Goal: Contribute content: Contribute content

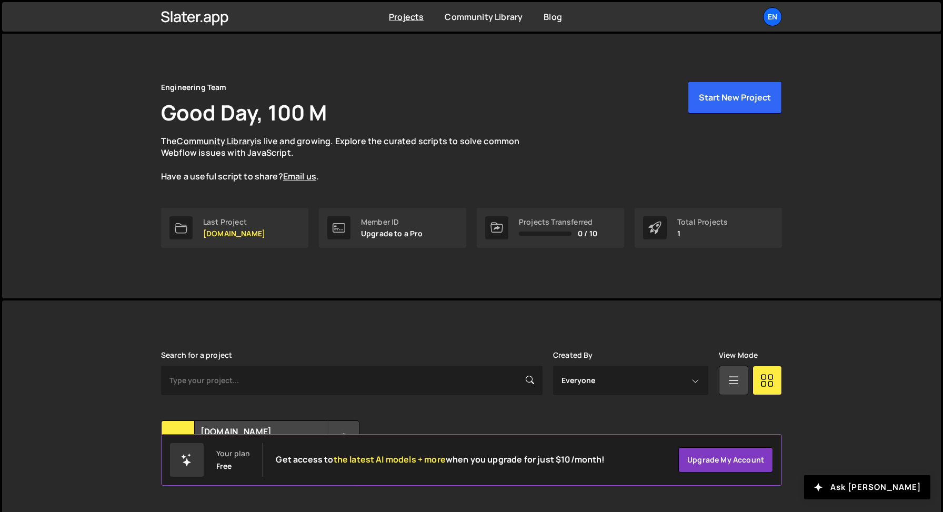
scroll to position [29, 0]
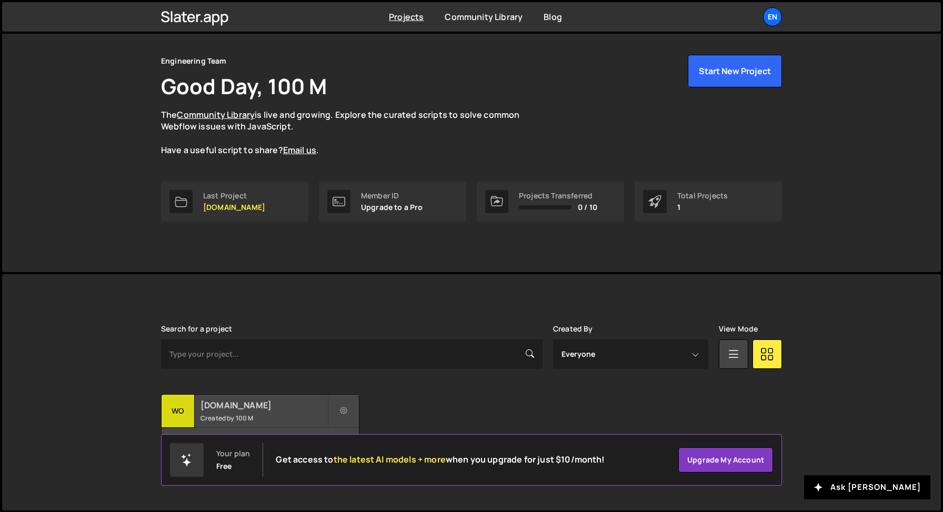
click at [213, 405] on h2 "[DOMAIN_NAME]" at bounding box center [264, 405] width 127 height 12
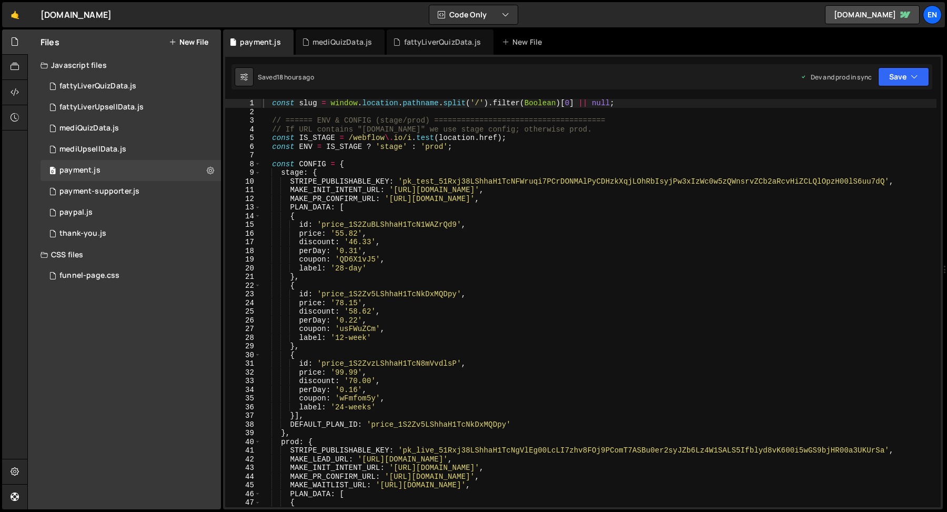
type textarea "MAKE_PR_CONFIRM_URL: 'https://hook.us2.make.com/92eswj0gqnvw5g3ahpi592irpczgoy8…"
click at [416, 202] on div "const slug = window . location . pathname . split ( '/' ) . filter ( Boolean ) …" at bounding box center [599, 312] width 676 height 426
click at [286, 44] on icon at bounding box center [285, 42] width 7 height 11
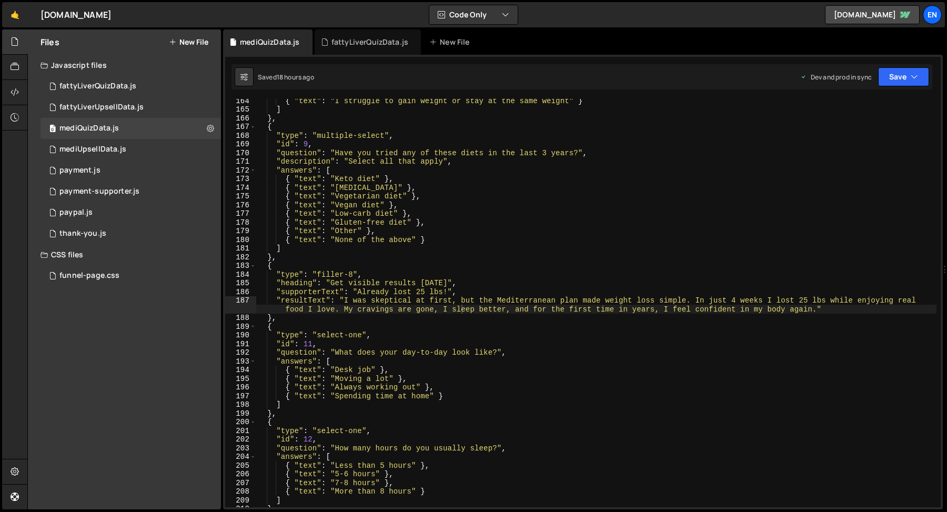
scroll to position [1418, 0]
click at [365, 45] on div "fattyLiverQuizData.js" at bounding box center [370, 42] width 77 height 11
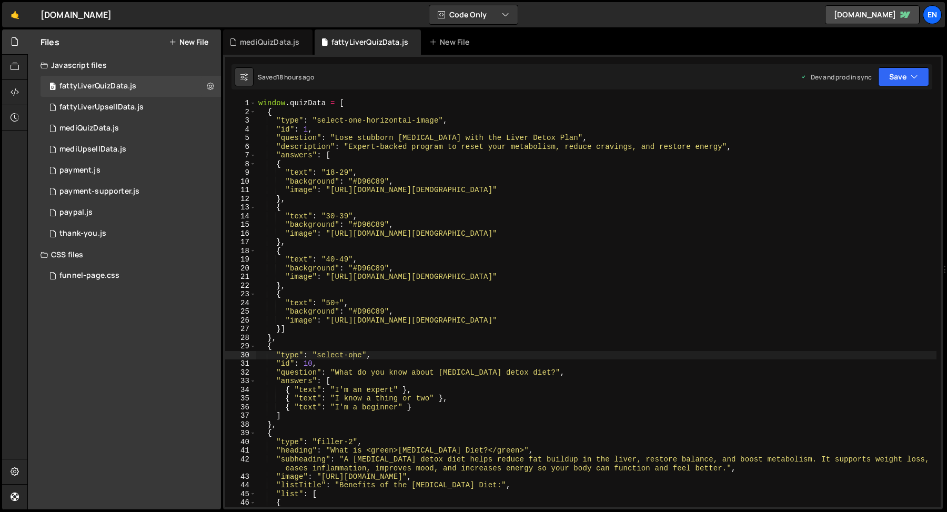
click at [0, 0] on icon at bounding box center [0, 0] width 0 height 0
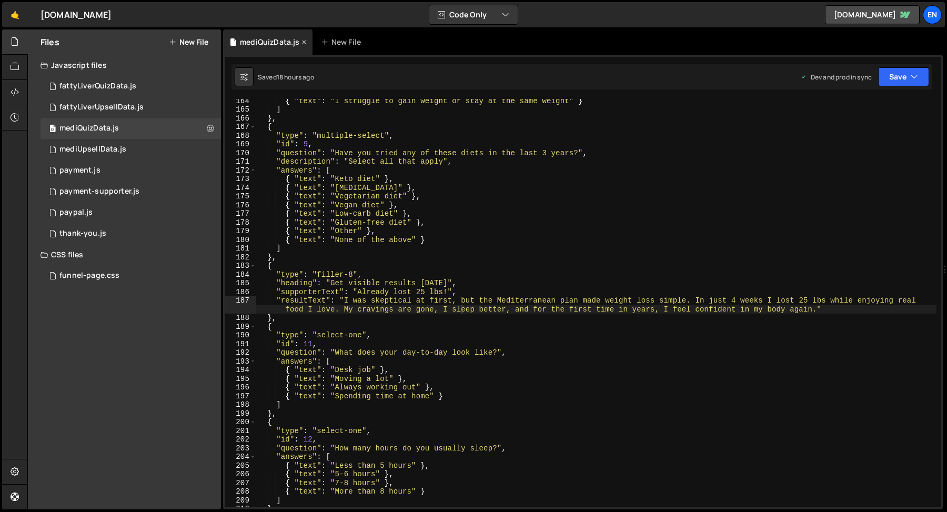
click at [304, 41] on icon at bounding box center [304, 42] width 7 height 11
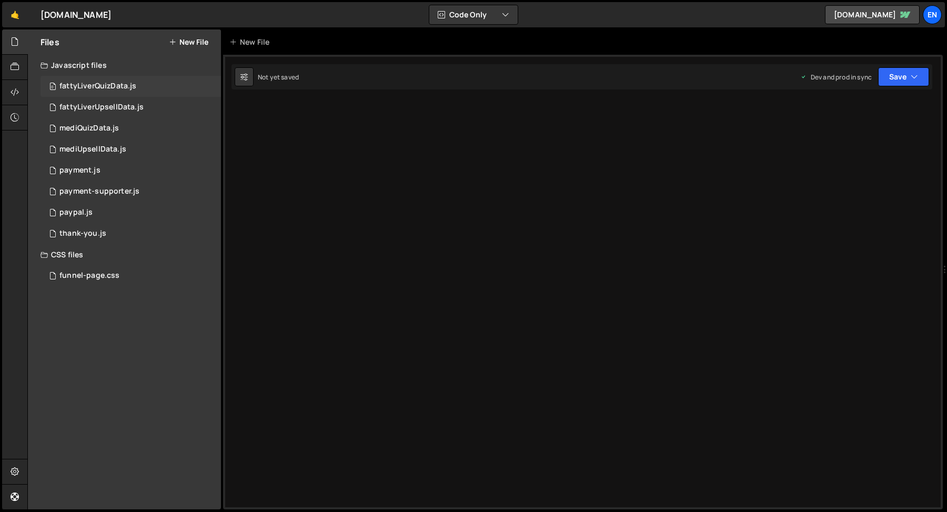
click at [97, 89] on div "fattyLiverQuizData.js" at bounding box center [97, 86] width 77 height 9
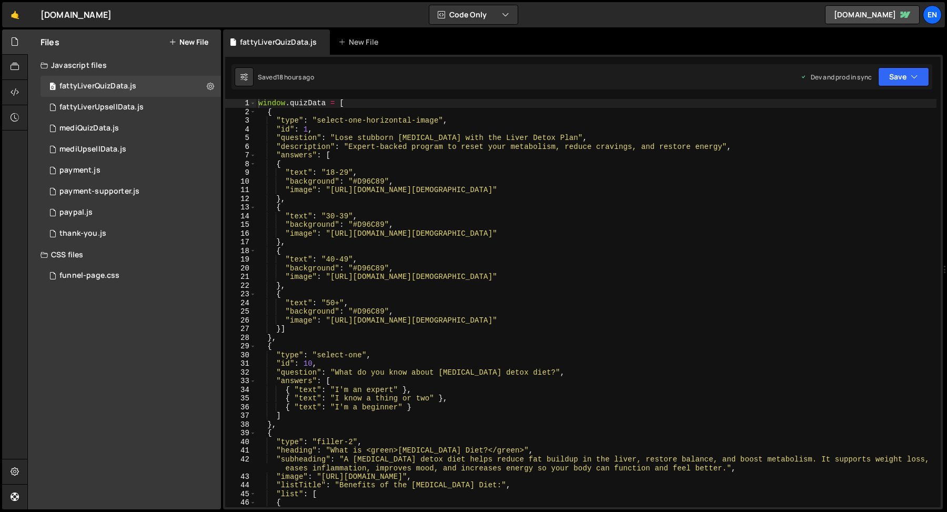
click at [368, 191] on div "window . quizData = [ { "type" : "select-one-horizontal-image" , "id" : 1 , "qu…" at bounding box center [596, 312] width 681 height 426
type textarea ""image": "https://pub-303c508be45e42728ceb54589c714dc9.r2.dev/Age-18-29.png""
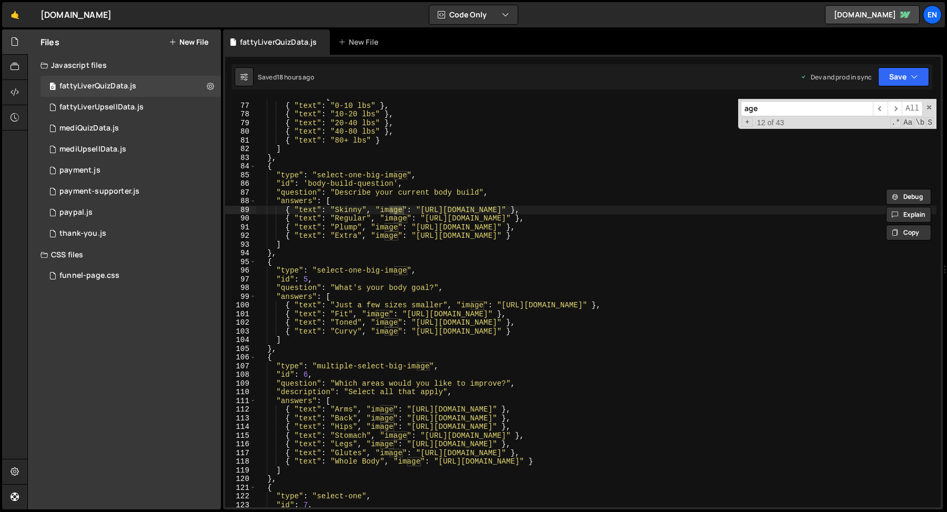
scroll to position [1203, 0]
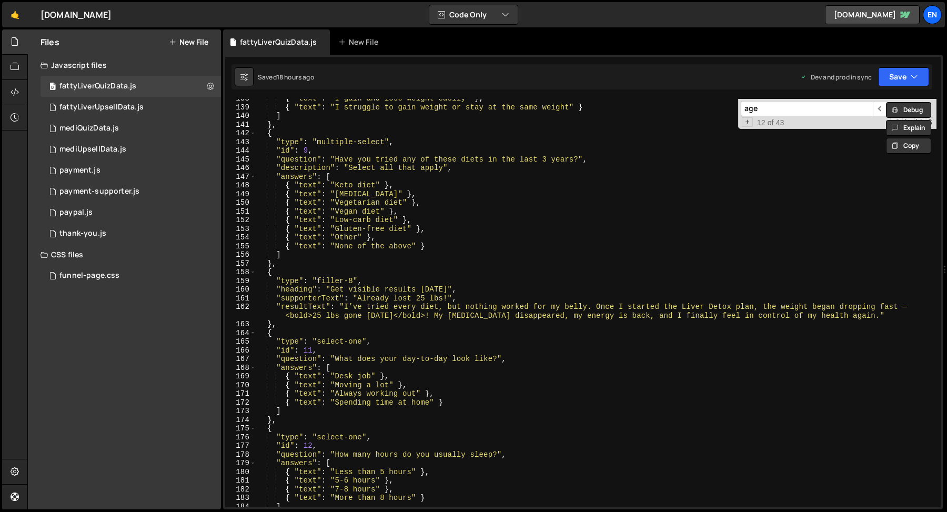
type input "age"
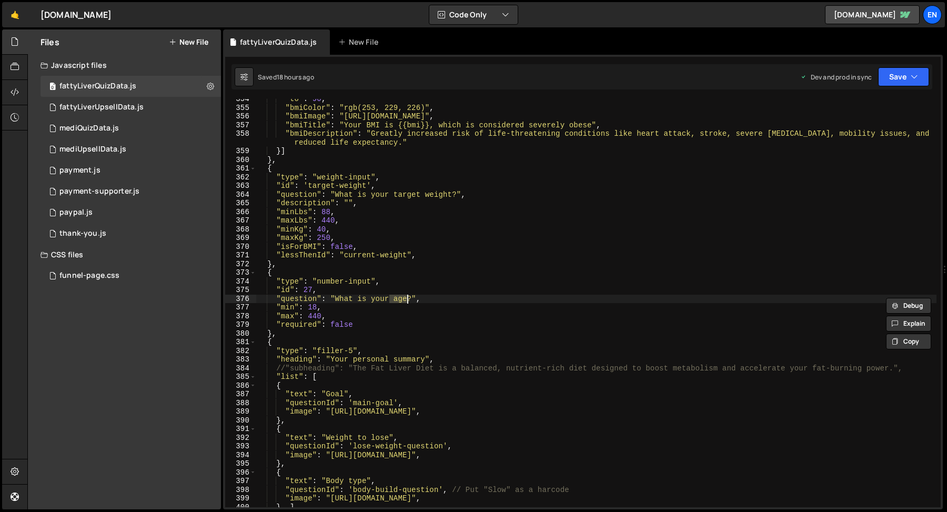
click at [296, 312] on div ""to" : 90 , "bmiColor" : "rgb(253, 229, 226)" , "bmiImage" : "https://example.c…" at bounding box center [596, 308] width 681 height 426
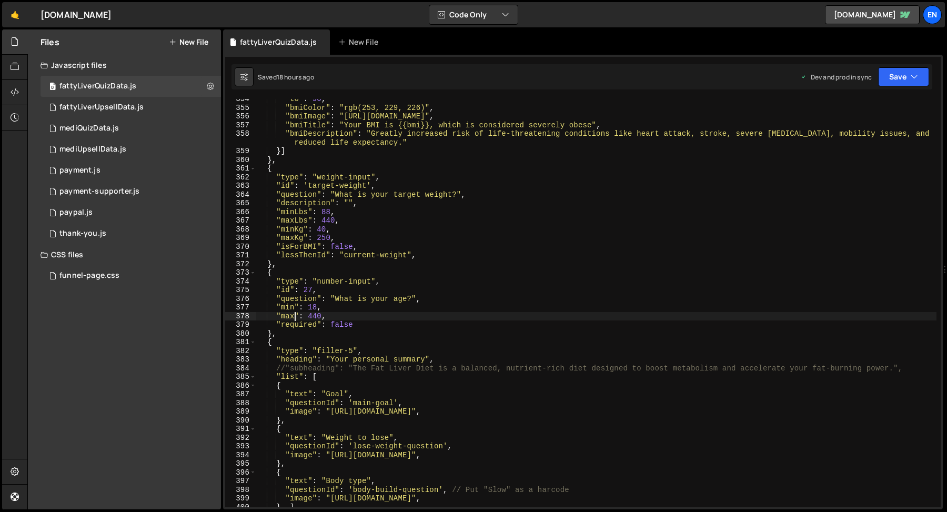
click at [288, 271] on div ""to" : 90 , "bmiColor" : "rgb(253, 229, 226)" , "bmiImage" : "https://example.c…" at bounding box center [596, 308] width 681 height 426
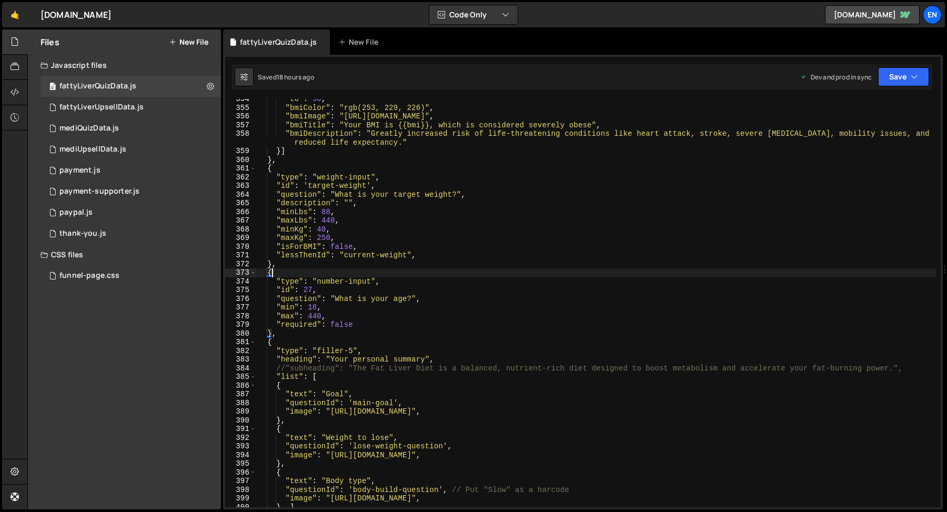
click at [289, 258] on div ""to" : 90 , "bmiColor" : "rgb(253, 229, 226)" , "bmiImage" : "https://example.c…" at bounding box center [596, 308] width 681 height 426
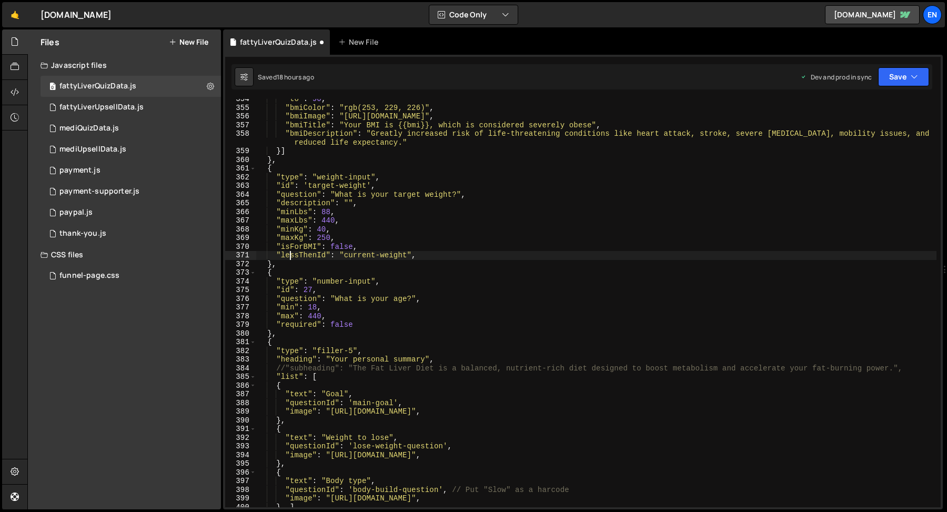
click at [301, 265] on div ""to" : 90 , "bmiColor" : "rgb(253, 229, 226)" , "bmiImage" : "https://example.c…" at bounding box center [596, 308] width 681 height 426
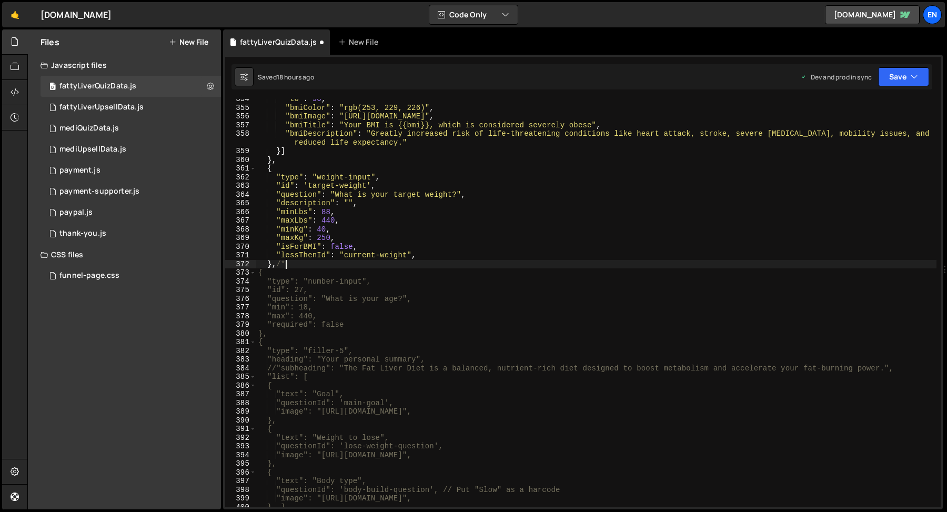
click at [322, 345] on div ""to" : 90 , "bmiColor" : "rgb(253, 229, 226)" , "bmiImage" : "https://example.c…" at bounding box center [596, 308] width 681 height 426
click at [322, 337] on div ""to" : 90 , "bmiColor" : "rgb(253, 229, 226)" , "bmiImage" : "https://example.c…" at bounding box center [596, 308] width 681 height 426
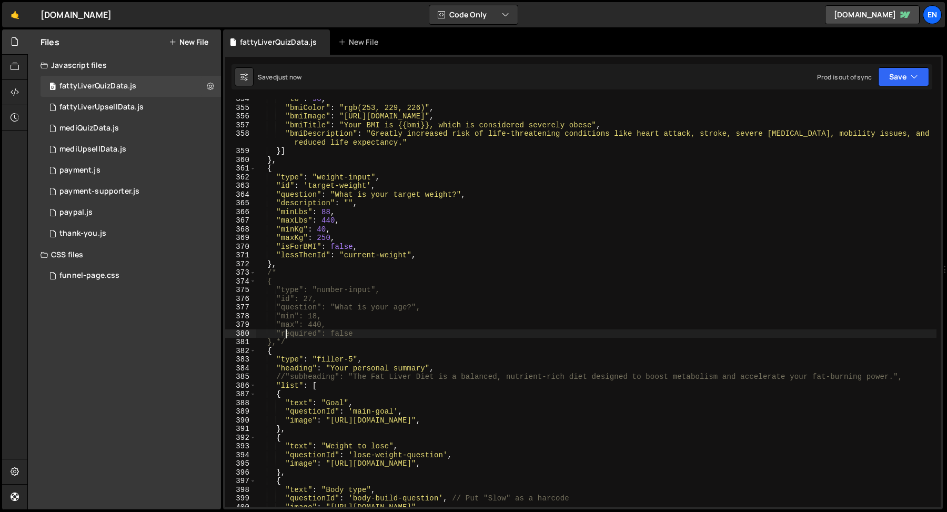
scroll to position [3960, 0]
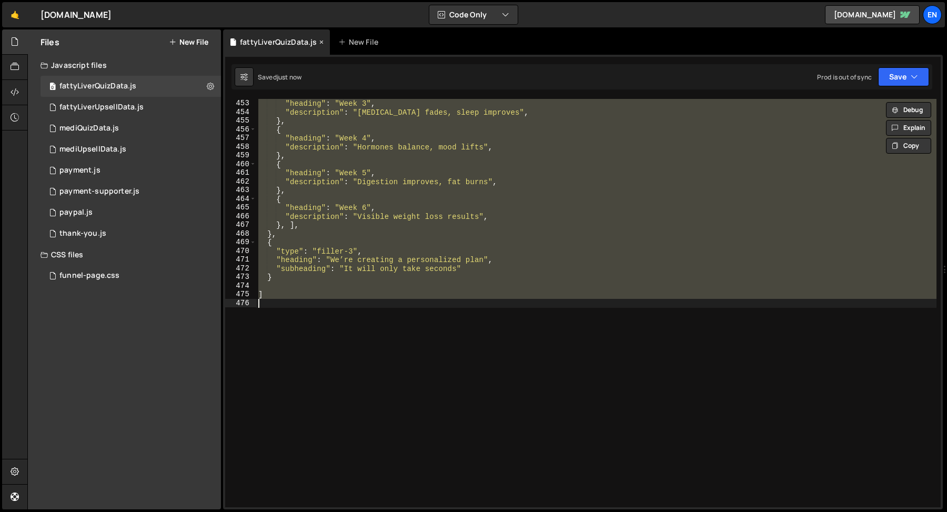
type textarea "]"
click at [318, 43] on icon at bounding box center [321, 42] width 7 height 11
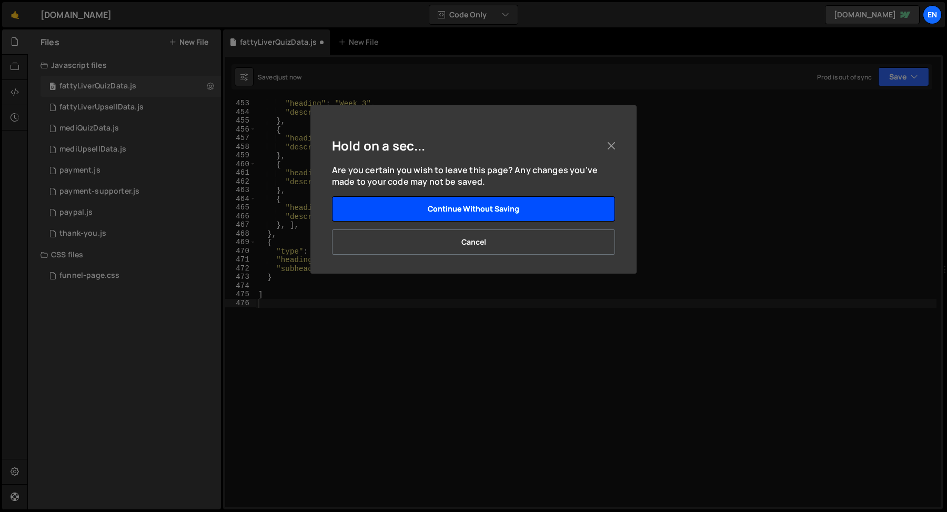
click at [426, 210] on button "Continue without saving" at bounding box center [473, 208] width 283 height 25
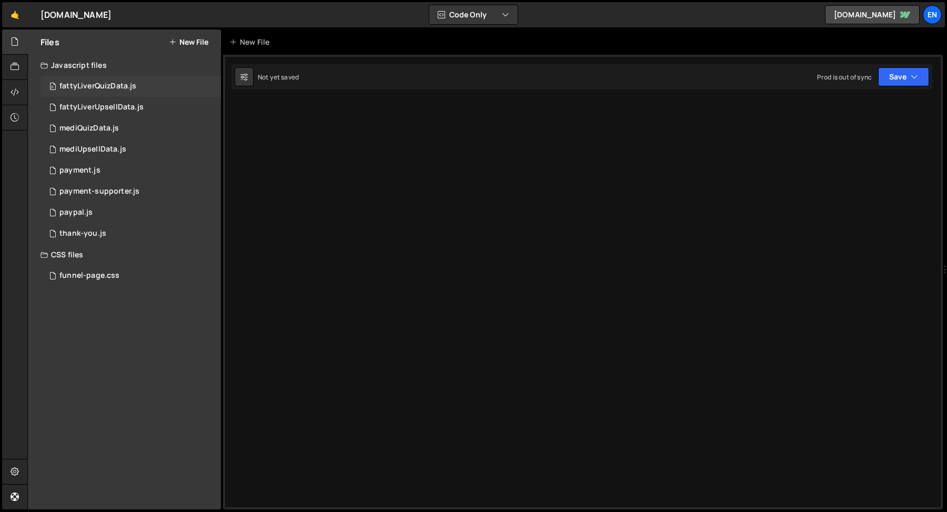
click at [67, 89] on div "fattyLiverQuizData.js" at bounding box center [97, 86] width 77 height 9
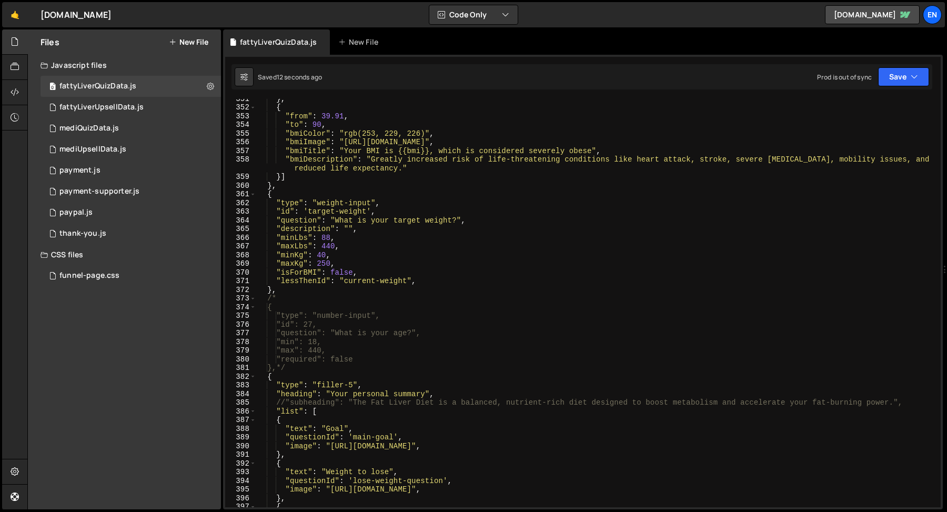
scroll to position [3073, 0]
click at [890, 83] on button "Save" at bounding box center [903, 76] width 51 height 19
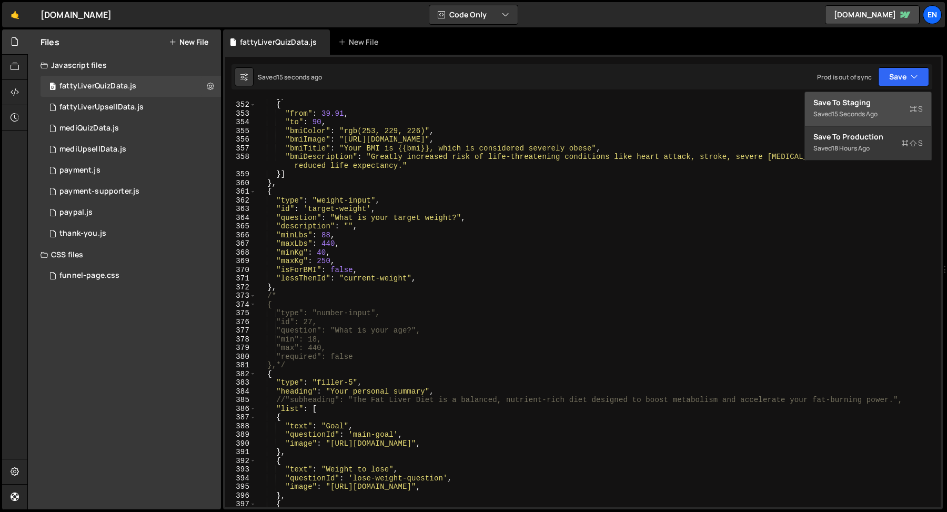
click at [885, 104] on div "Save to Staging S" at bounding box center [868, 102] width 109 height 11
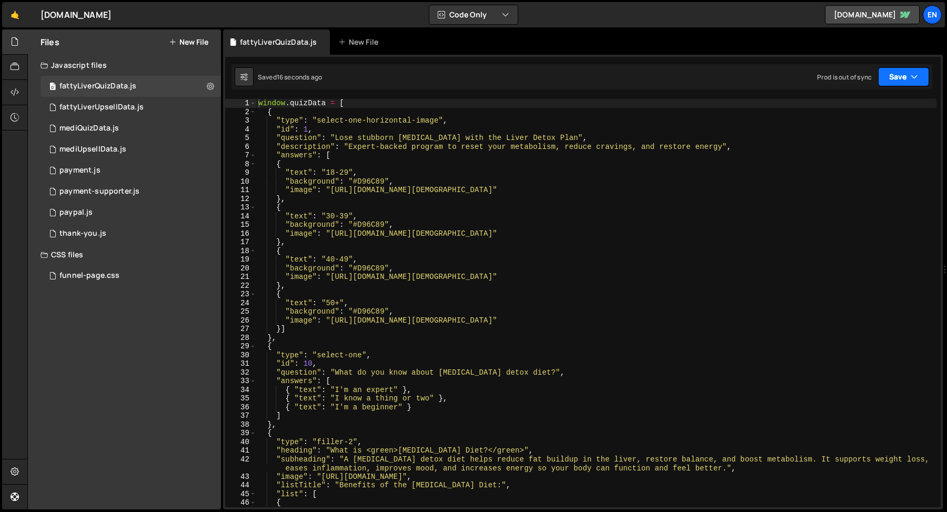
click at [894, 83] on button "Save" at bounding box center [903, 76] width 51 height 19
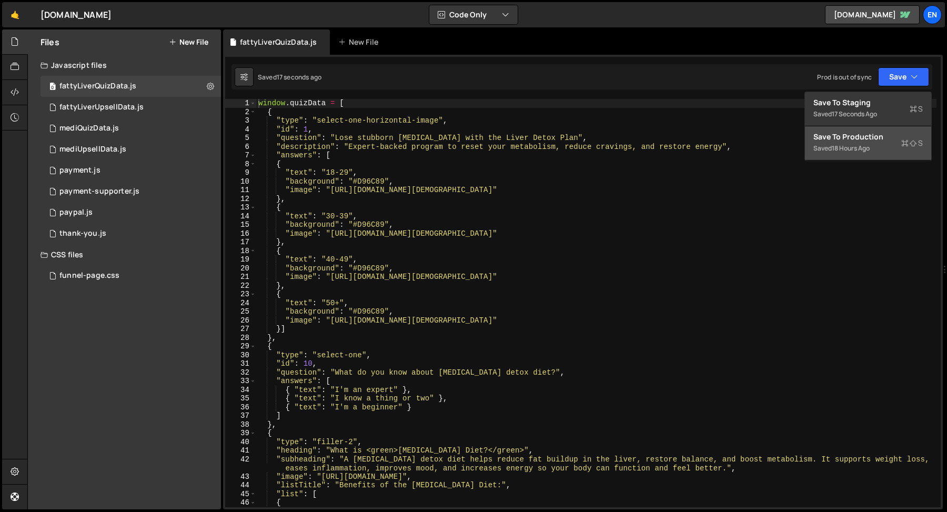
click at [852, 145] on div "18 hours ago" at bounding box center [851, 148] width 38 height 9
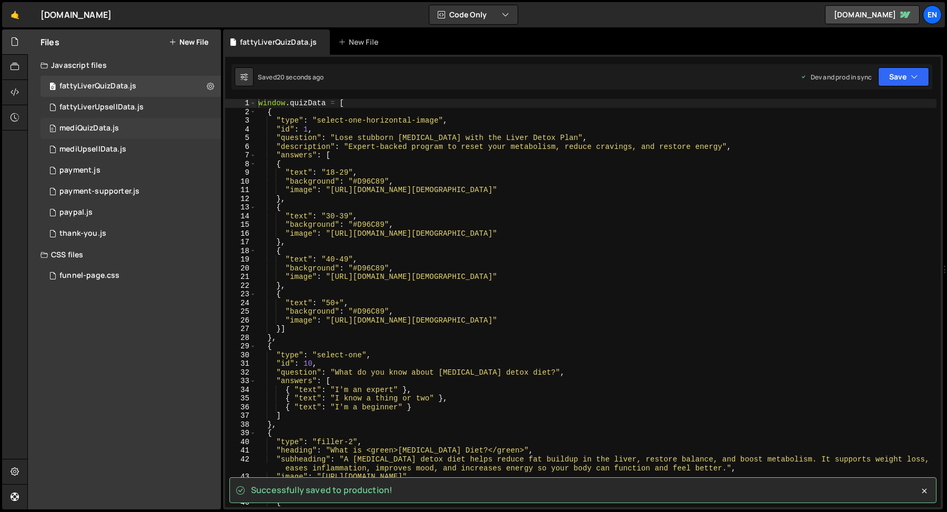
click at [85, 130] on div "mediQuizData.js" at bounding box center [88, 128] width 59 height 9
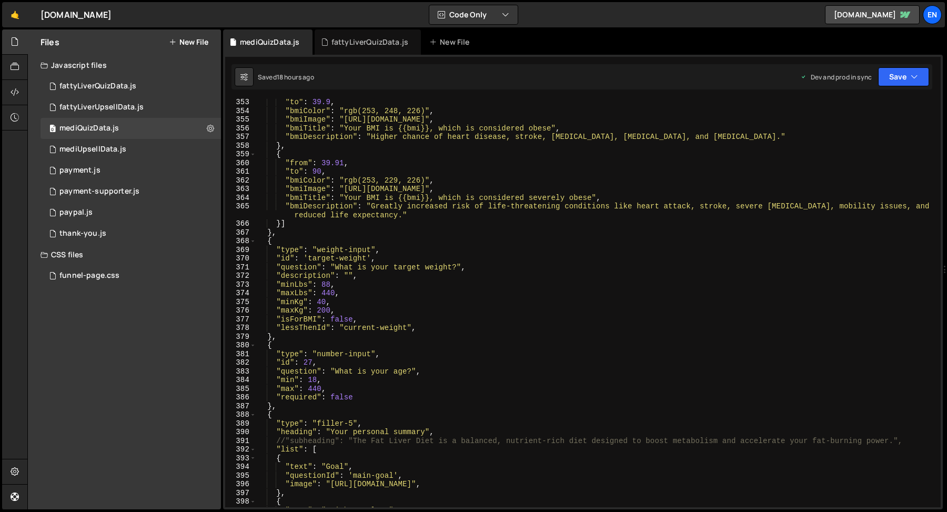
scroll to position [3271, 0]
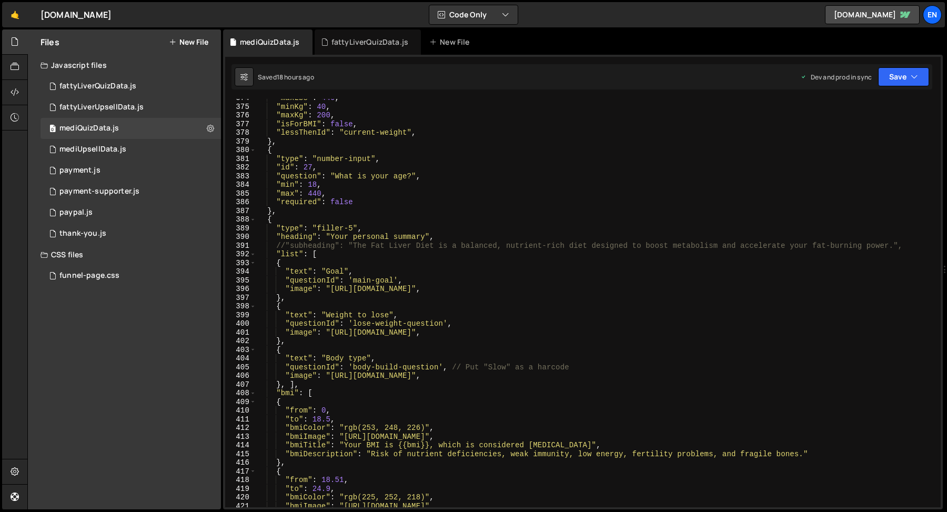
click at [291, 142] on div ""maxLbs" : 440 , "minKg" : 40 , "maxKg" : 200 , "isForBMI" : false , "lessThenI…" at bounding box center [596, 307] width 681 height 426
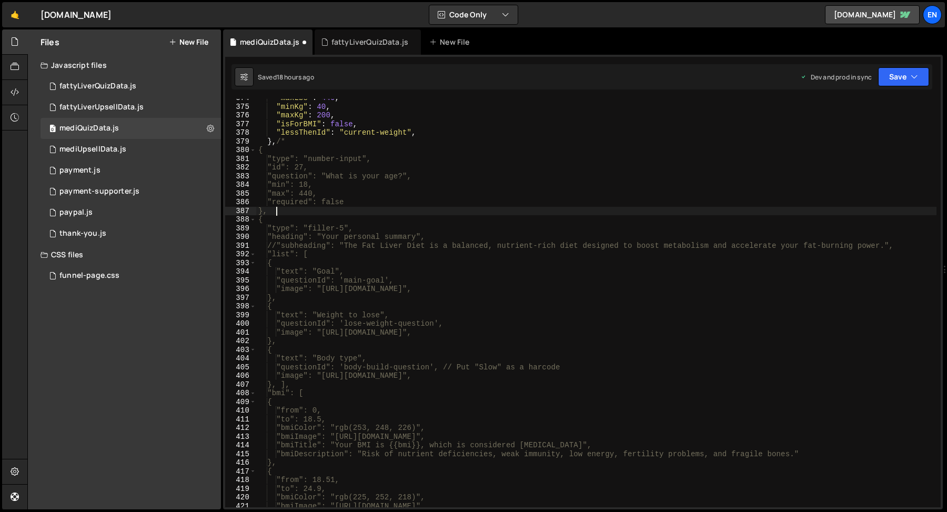
click at [292, 212] on div ""maxLbs" : 440 , "minKg" : 40 , "maxKg" : 200 , "isForBMI" : false , "lessThenI…" at bounding box center [596, 307] width 681 height 426
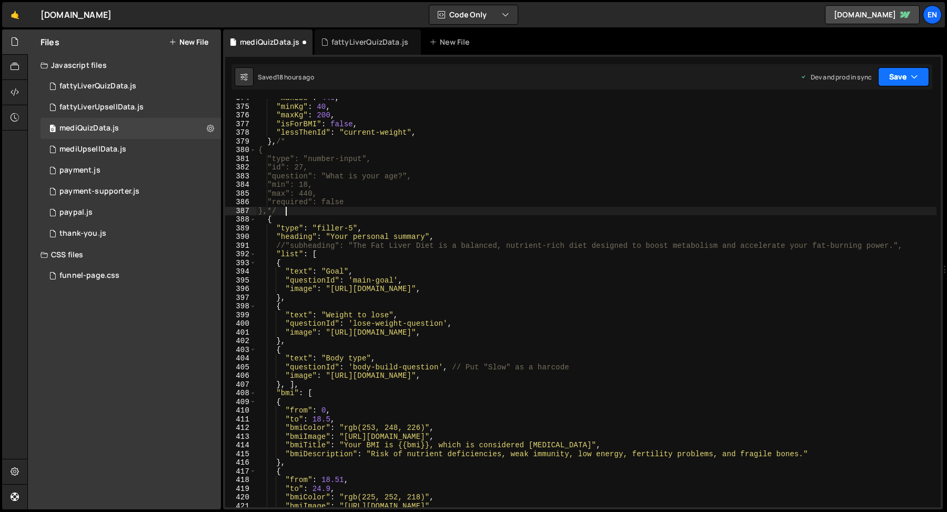
click at [895, 78] on button "Save" at bounding box center [903, 76] width 51 height 19
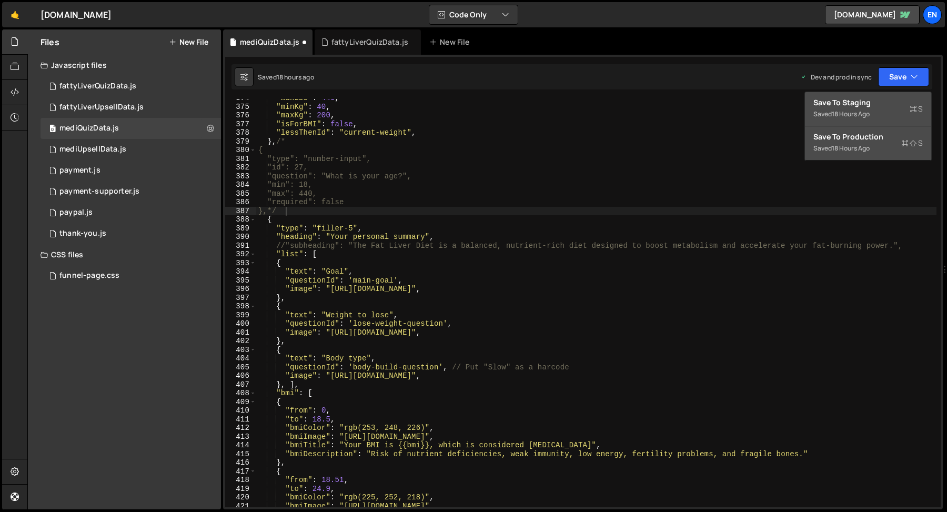
click at [887, 101] on div "Save to Staging S" at bounding box center [868, 102] width 109 height 11
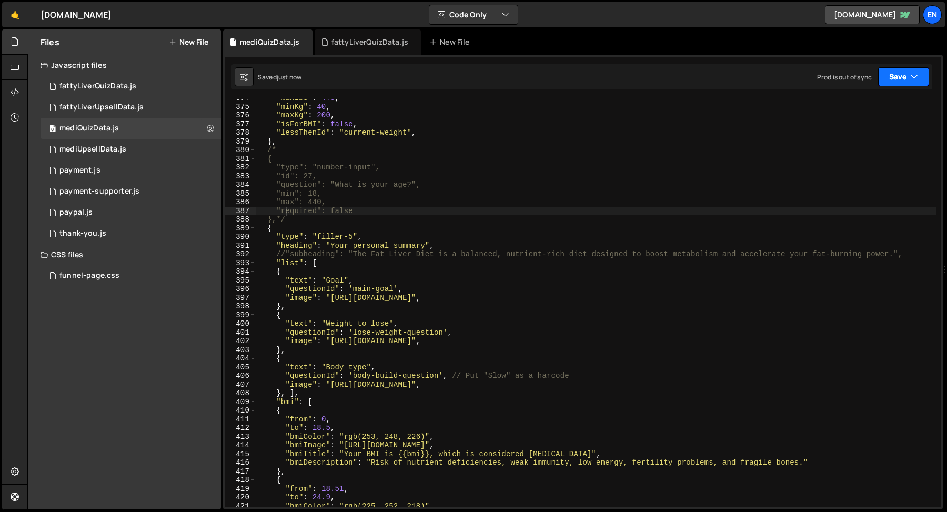
click at [896, 75] on button "Save" at bounding box center [903, 76] width 51 height 19
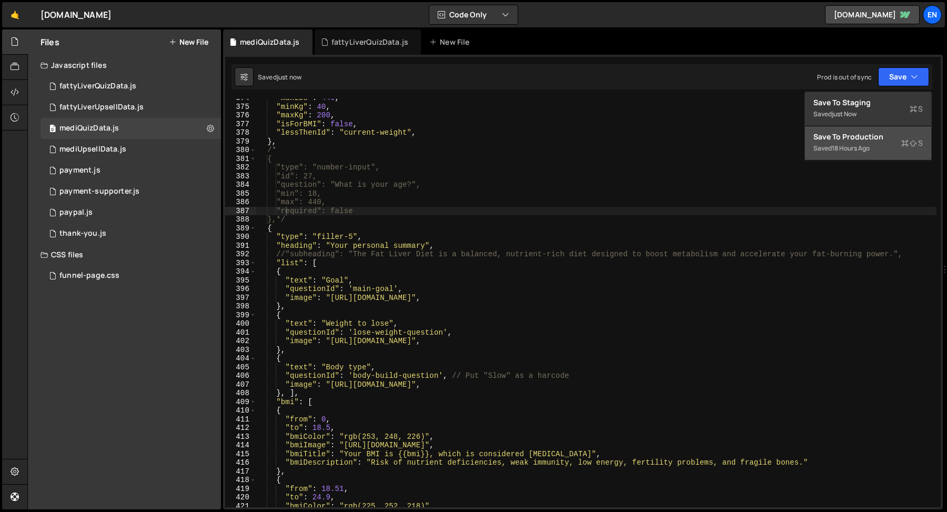
click at [873, 146] on div "Saved 18 hours ago" at bounding box center [868, 148] width 109 height 13
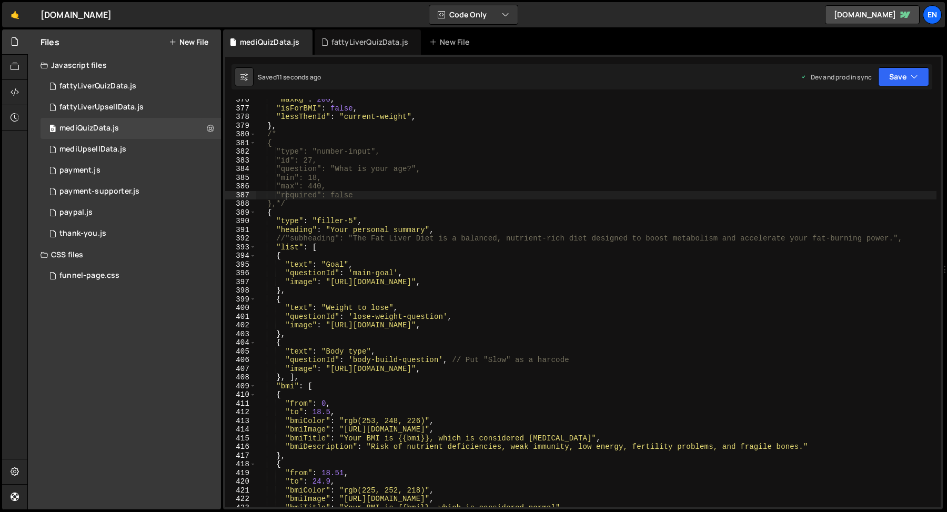
scroll to position [3277, 0]
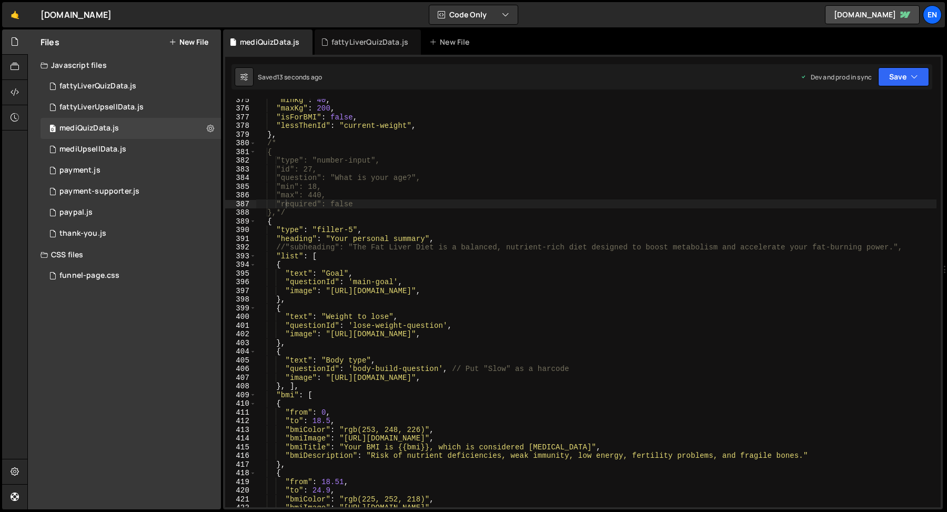
type textarea ""text": "Goal","
click at [464, 274] on div ""minKg" : 40 , "maxKg" : 200 , "isForBMI" : false , "lessThenId" : "current-wei…" at bounding box center [596, 308] width 681 height 426
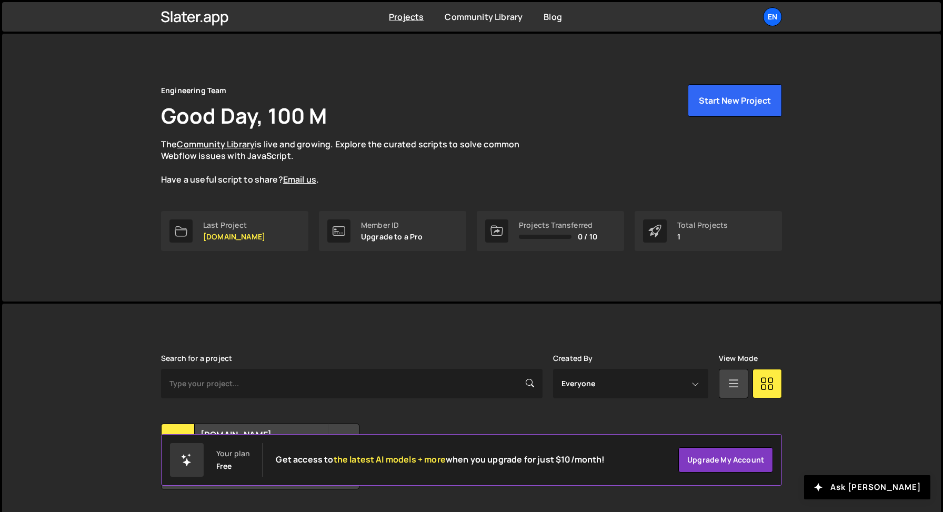
scroll to position [29, 0]
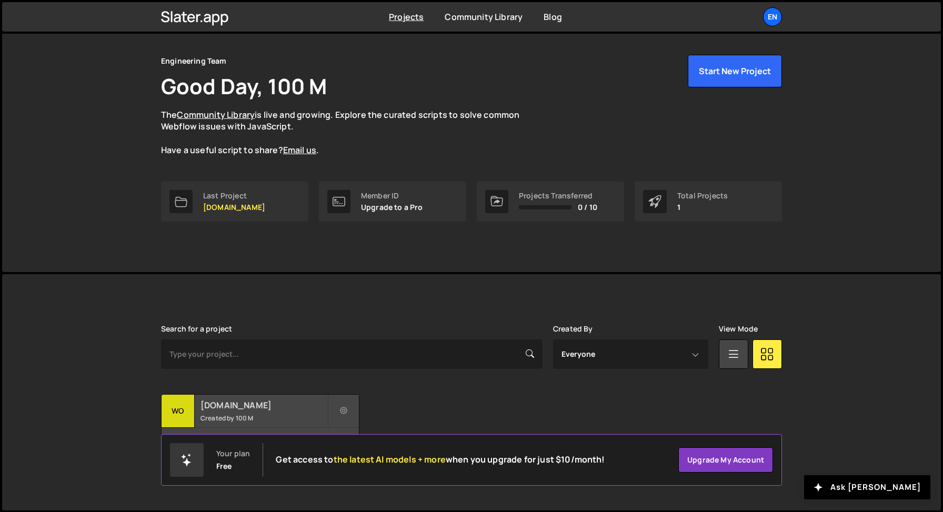
click at [229, 428] on div "9 pages, last updated by 100 M 2 days ago" at bounding box center [260, 444] width 197 height 32
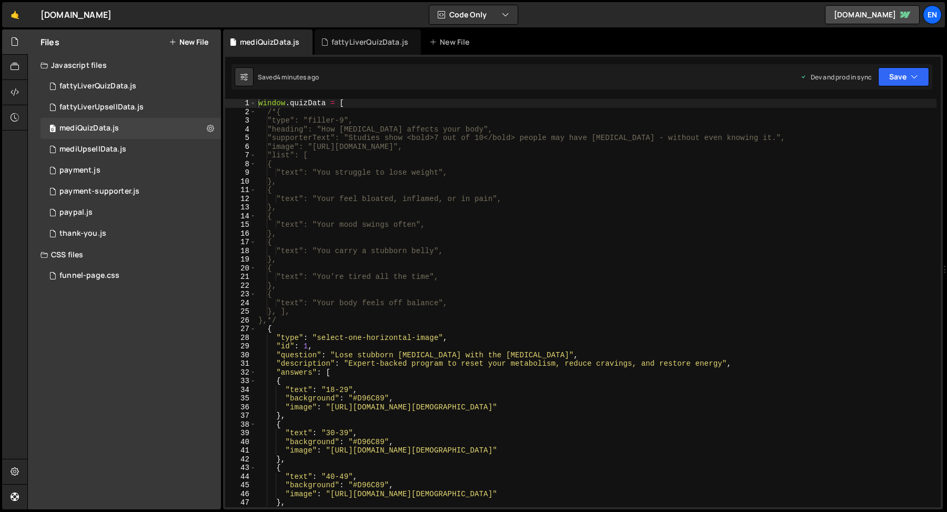
type textarea ""text": "Your body feels off balance","
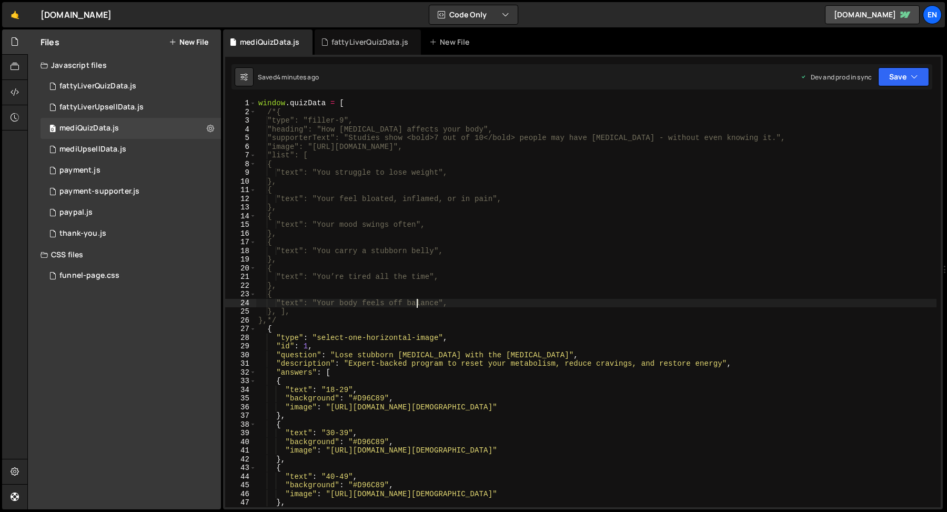
click at [415, 305] on div "window . quizData = [ /*{ "type": "filler-9", "heading": "How fatty liver affec…" at bounding box center [596, 312] width 681 height 426
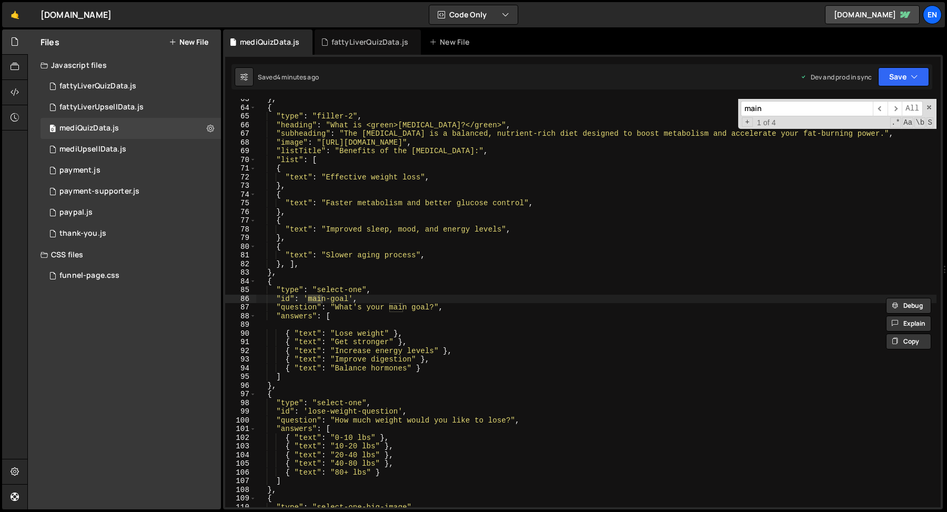
scroll to position [543, 0]
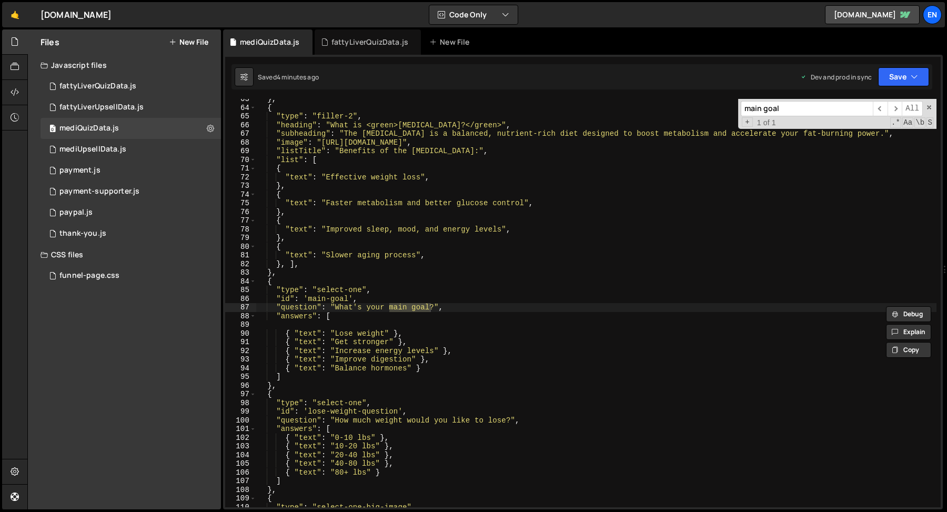
type input "main goal"
click at [346, 303] on div "} , { "type" : "filler-2" , "heading" : "What is <green>Mediterranean Diet?</gr…" at bounding box center [596, 308] width 681 height 426
drag, startPoint x: 342, startPoint y: 308, endPoint x: 434, endPoint y: 308, distance: 92.1
click at [434, 308] on div "} , { "type" : "filler-2" , "heading" : "What is <green>Mediterranean Diet?</gr…" at bounding box center [596, 308] width 681 height 426
paste textarea
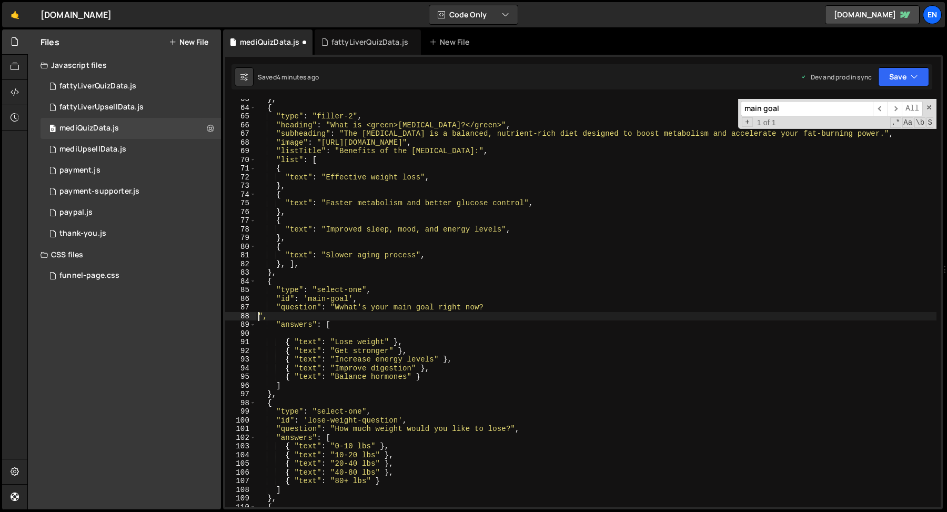
click at [341, 308] on div "} , { "type" : "filler-2" , "heading" : "What is <green>Mediterranean Diet?</gr…" at bounding box center [596, 308] width 681 height 426
click at [497, 305] on div "} , { "type" : "filler-2" , "heading" : "What is <green>Mediterranean Diet?</gr…" at bounding box center [596, 308] width 681 height 426
type textarea ""question": "What's your main goal right now?","
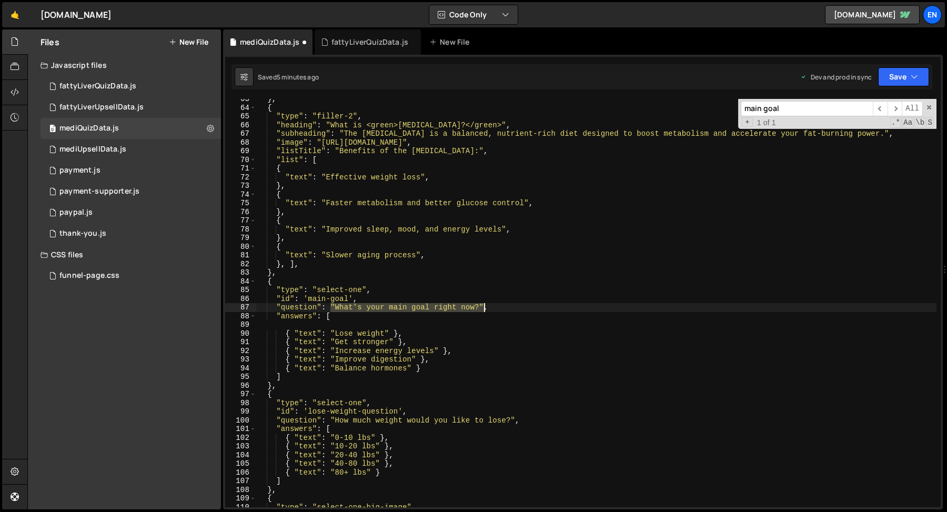
drag, startPoint x: 331, startPoint y: 306, endPoint x: 483, endPoint y: 307, distance: 152.1
click at [483, 307] on div "} , { "type" : "filler-2" , "heading" : "What is <green>Mediterranean Diet?</gr…" at bounding box center [596, 308] width 681 height 426
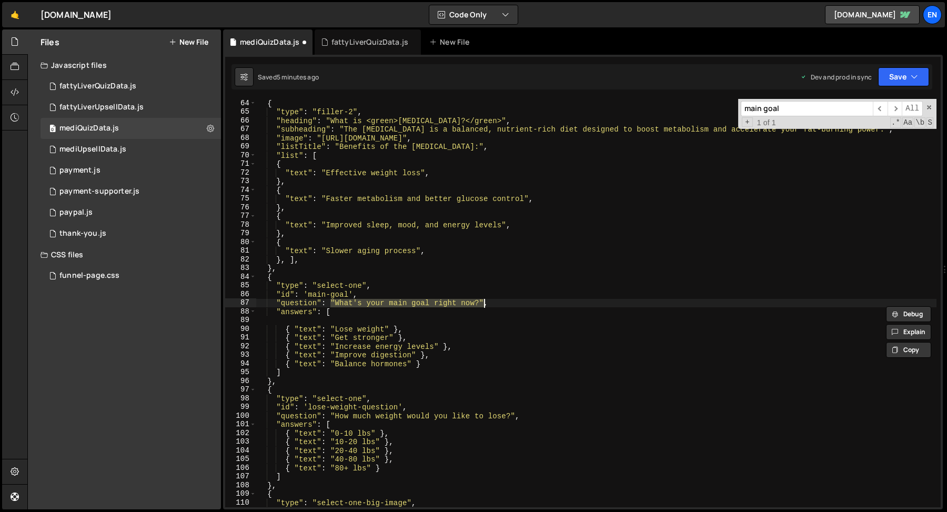
scroll to position [551, 0]
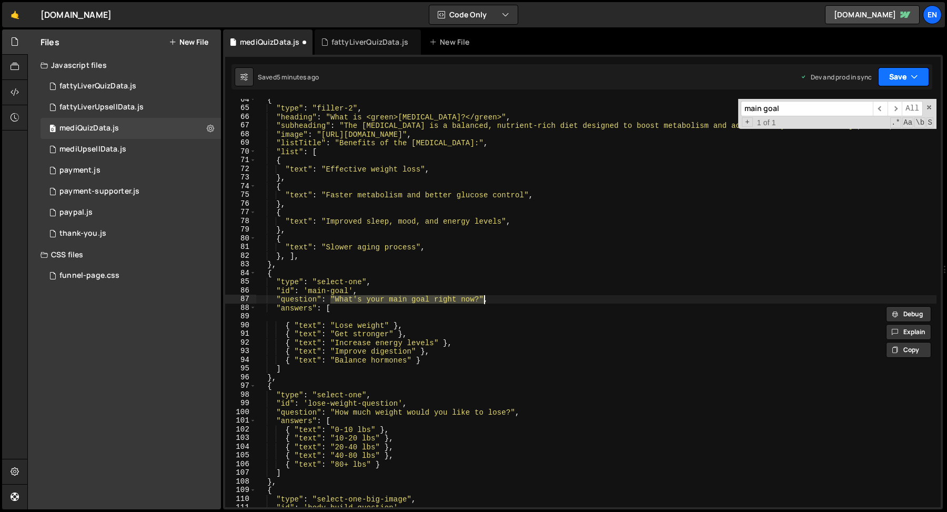
click at [891, 79] on button "Save" at bounding box center [903, 76] width 51 height 19
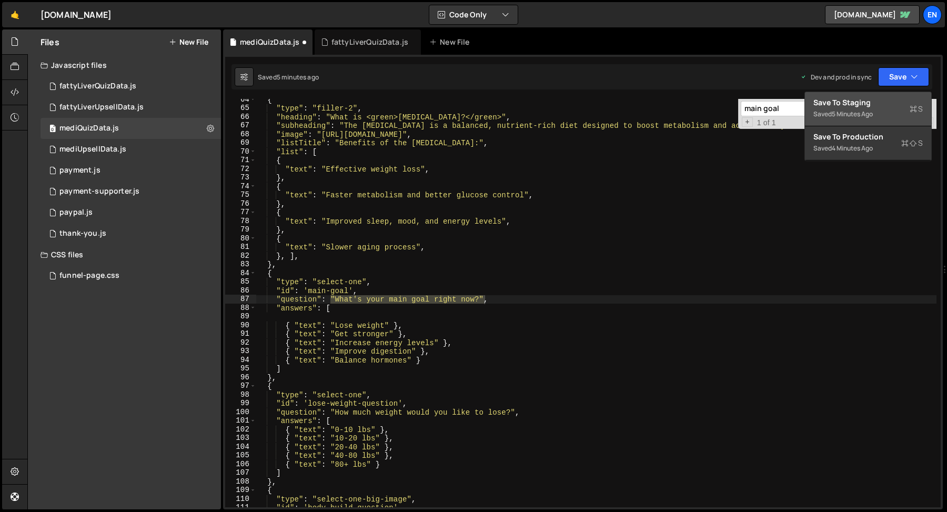
click at [883, 103] on div "Save to Staging S" at bounding box center [868, 102] width 109 height 11
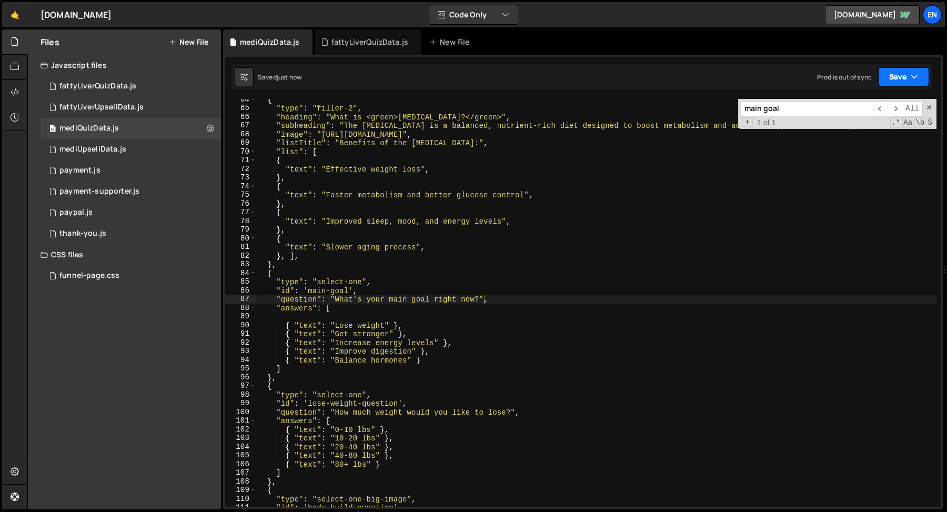
click at [889, 76] on button "Save" at bounding box center [903, 76] width 51 height 19
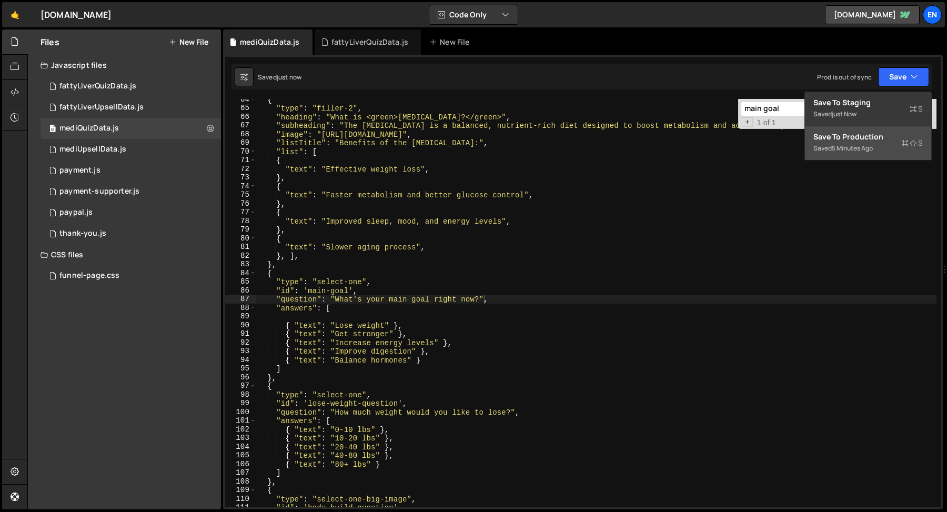
click at [884, 133] on div "Save to Production S" at bounding box center [868, 137] width 109 height 11
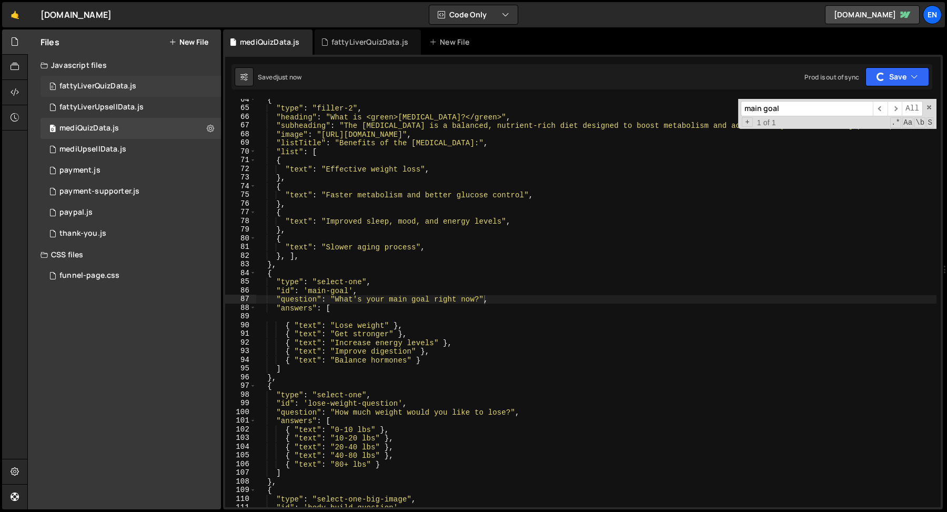
click at [115, 84] on div "fattyLiverQuizData.js" at bounding box center [97, 86] width 77 height 9
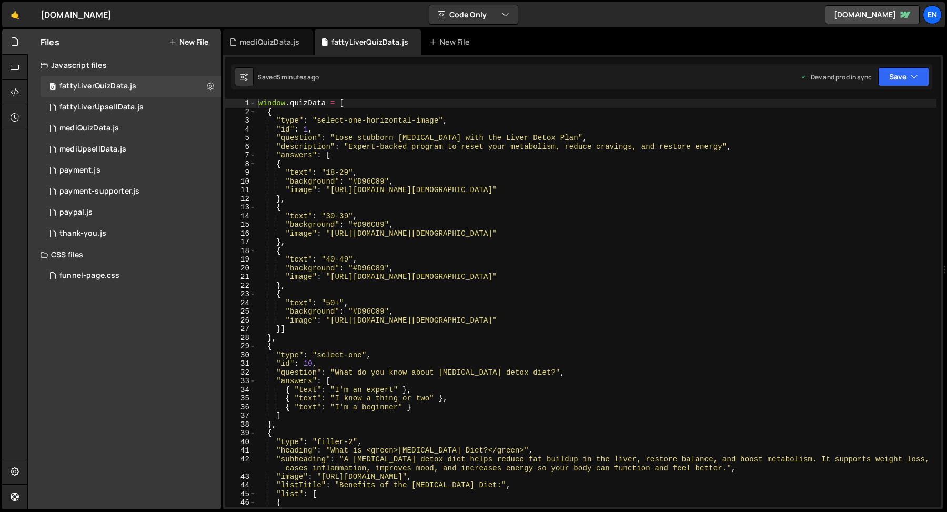
type textarea "},"
click at [378, 196] on div "window . quizData = [ { "type" : "select-one-horizontal-image" , "id" : 1 , "qu…" at bounding box center [596, 312] width 681 height 426
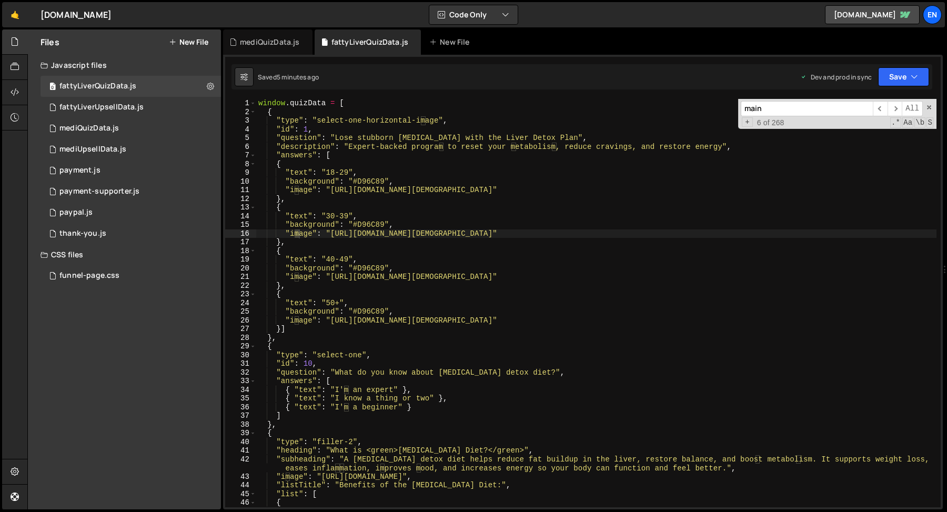
scroll to position [334, 0]
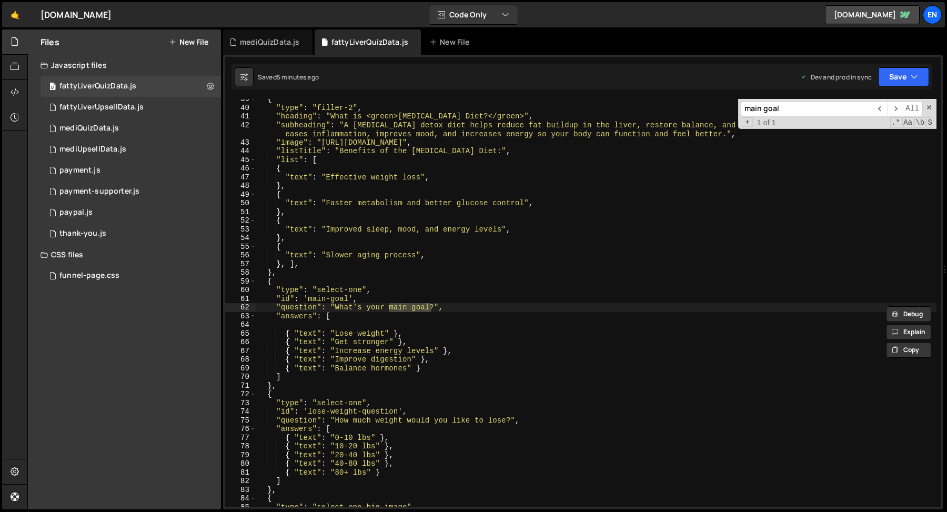
type input "main goal"
click at [326, 305] on div "{ "type" : "filler-2" , "heading" : "What is <green>Fatty Liver Diet?</green>" …" at bounding box center [596, 308] width 681 height 426
drag, startPoint x: 329, startPoint y: 308, endPoint x: 437, endPoint y: 308, distance: 107.9
click at [437, 308] on div "{ "type" : "filler-2" , "heading" : "What is <green>Fatty Liver Diet?</green>" …" at bounding box center [596, 308] width 681 height 426
paste textarea "right now"
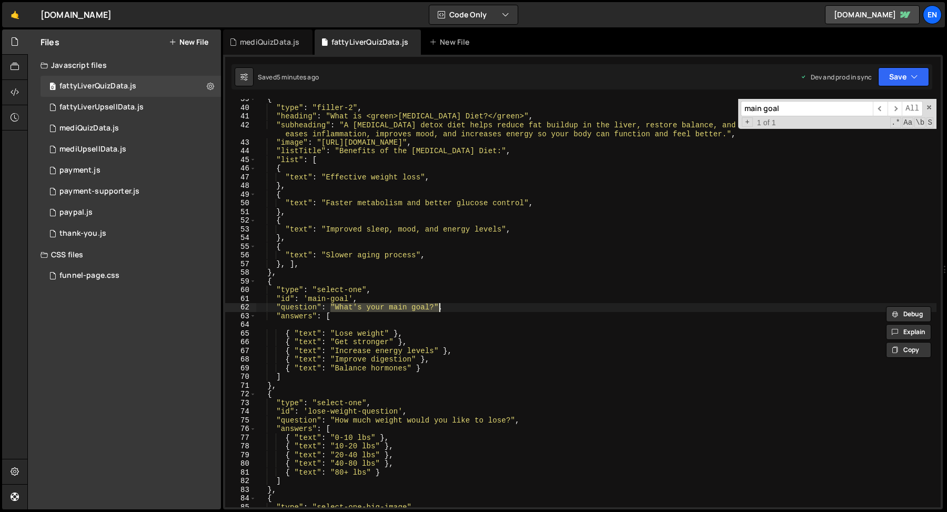
type textarea ""question": "What's your main goal right now?","
click at [928, 106] on span at bounding box center [929, 107] width 7 height 7
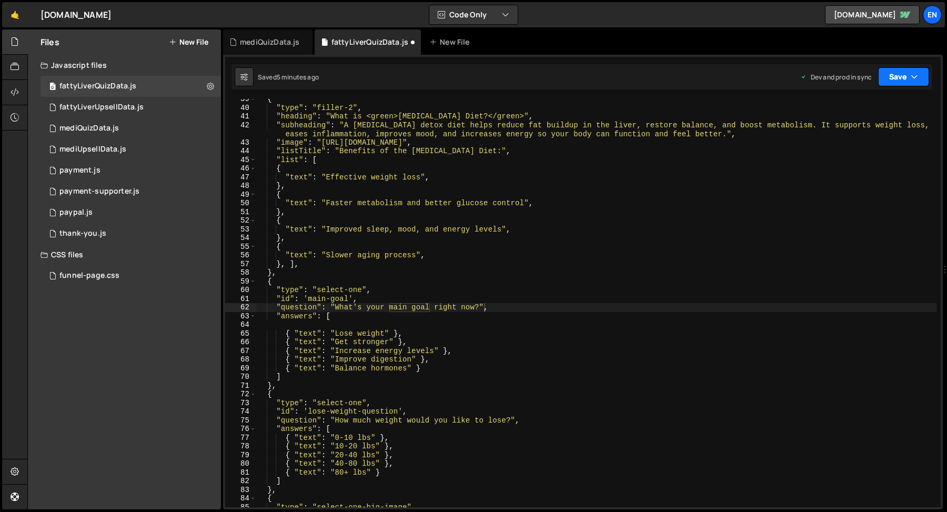
click at [894, 76] on button "Save" at bounding box center [903, 76] width 51 height 19
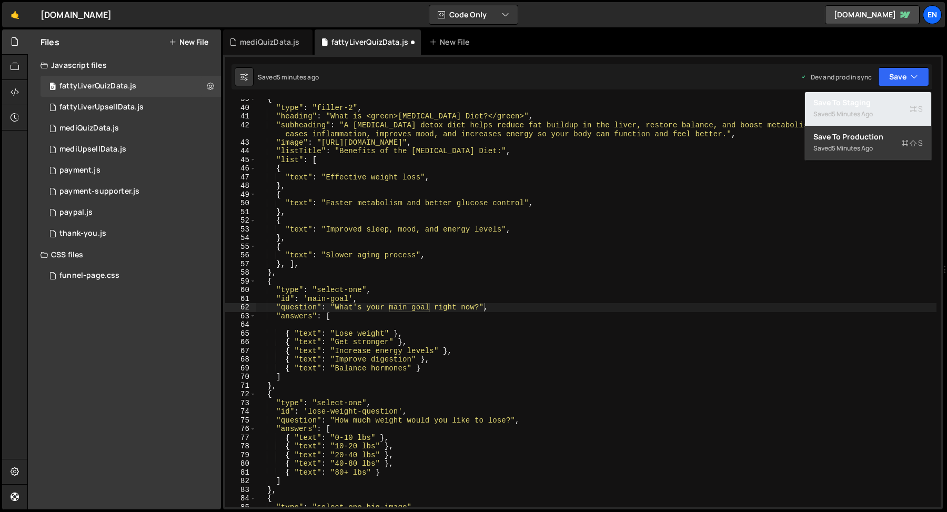
click at [888, 108] on div "Saved 5 minutes ago" at bounding box center [868, 114] width 109 height 13
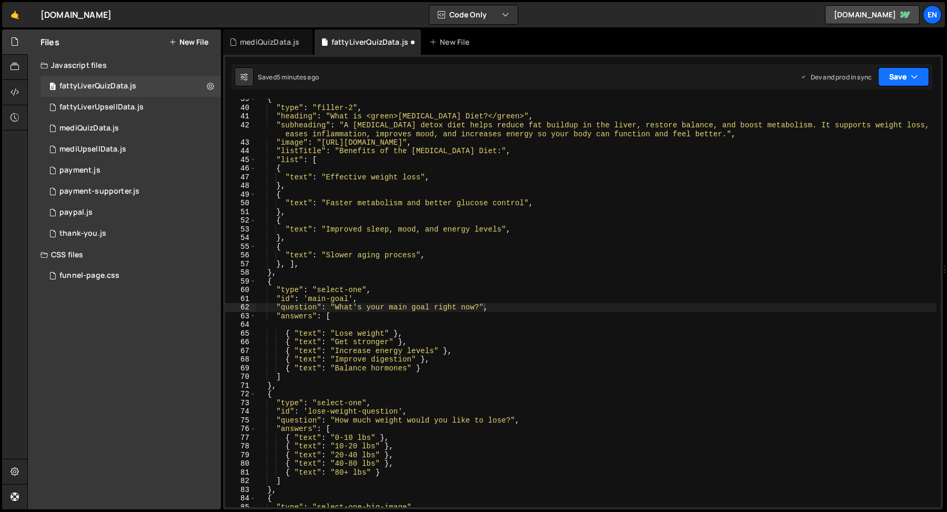
click at [890, 80] on button "Save" at bounding box center [903, 76] width 51 height 19
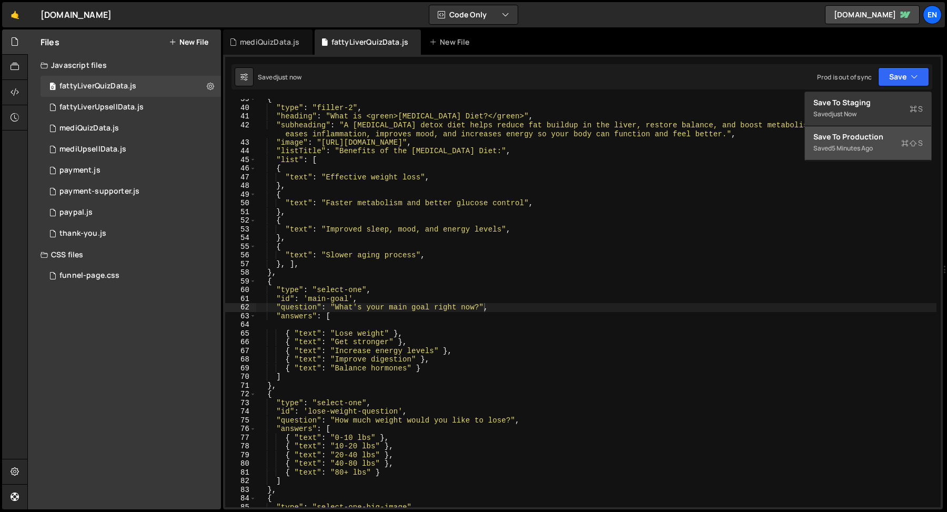
click at [841, 148] on div "5 minutes ago" at bounding box center [852, 148] width 41 height 9
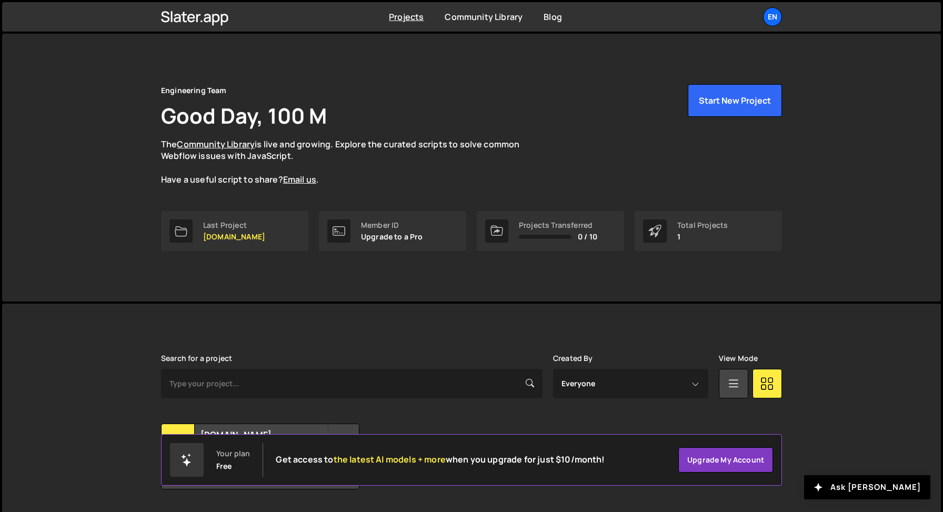
scroll to position [29, 0]
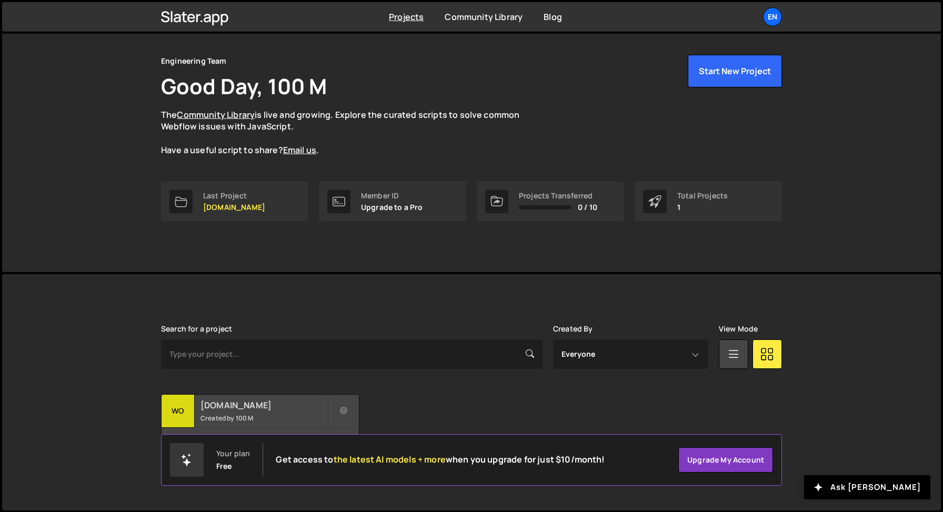
click at [225, 418] on small "Created by 100 M" at bounding box center [264, 418] width 127 height 9
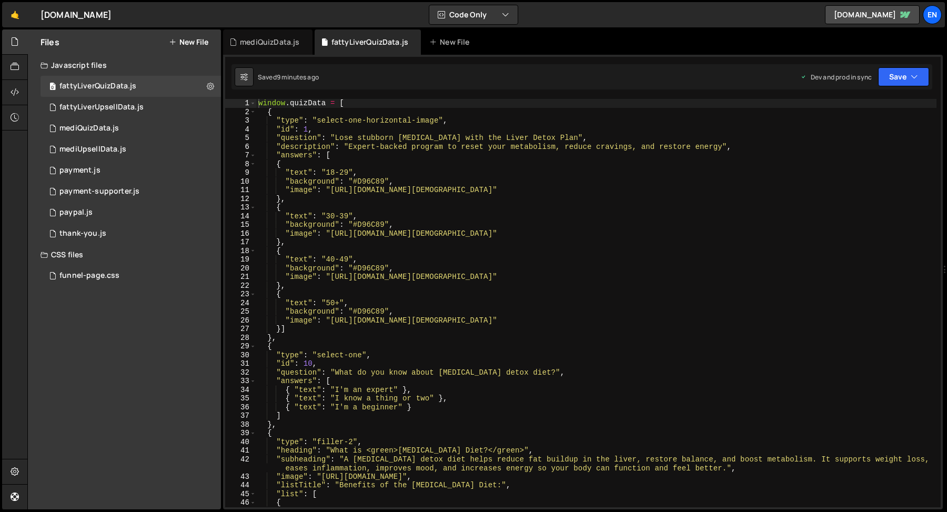
type textarea ""image": "https://pub-303c508be45e42728ceb54589c714dc9.r2.dev/Age-18-29.png""
click at [537, 193] on div "window . quizData = [ { "type" : "select-one-horizontal-image" , "id" : 1 , "qu…" at bounding box center [596, 312] width 681 height 426
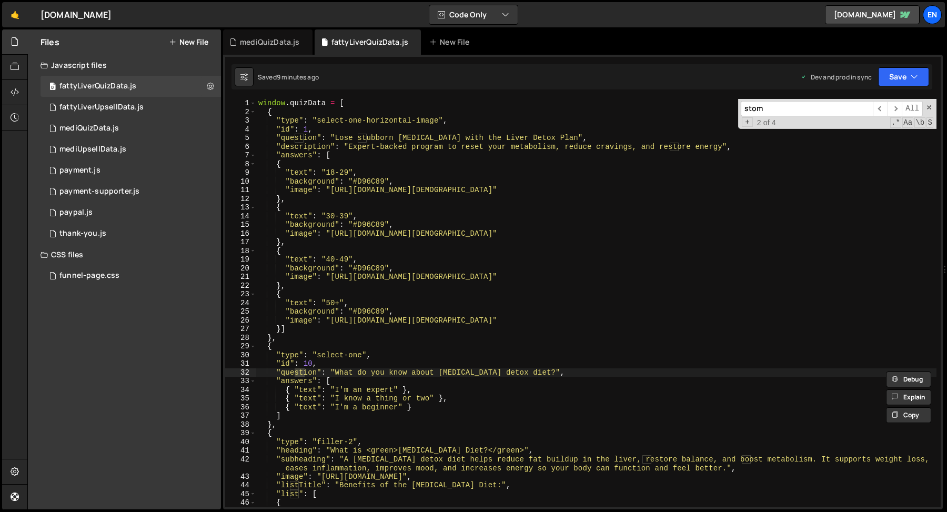
scroll to position [803, 0]
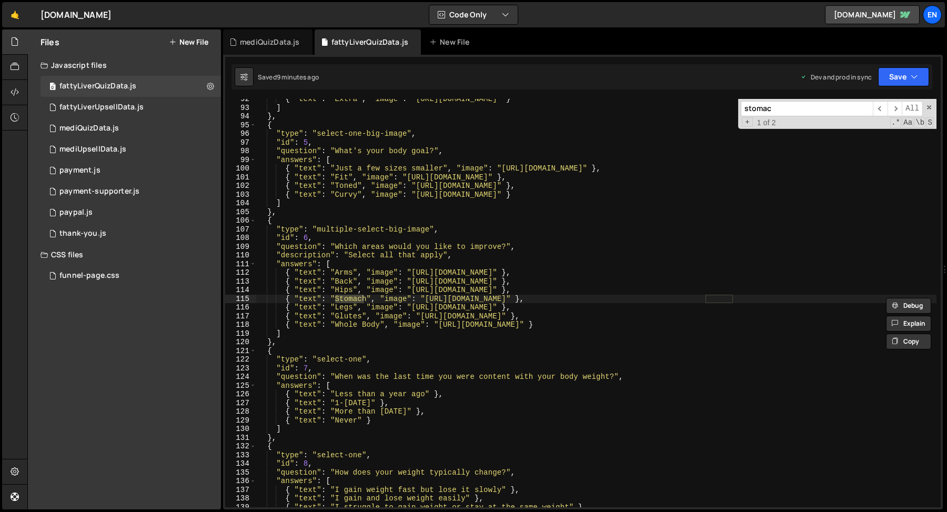
type input "stomac"
click at [357, 299] on div "{ "text" : "Extra" , "image" : "https://pub-303c508be45e42728ceb54589c714dc9.r2…" at bounding box center [596, 303] width 681 height 408
click at [357, 299] on div "{ "text" : "Extra" , "image" : "https://pub-303c508be45e42728ceb54589c714dc9.r2…" at bounding box center [596, 308] width 681 height 426
click at [410, 209] on div "{ "text" : "Extra" , "image" : "https://pub-303c508be45e42728ceb54589c714dc9.r2…" at bounding box center [596, 308] width 681 height 426
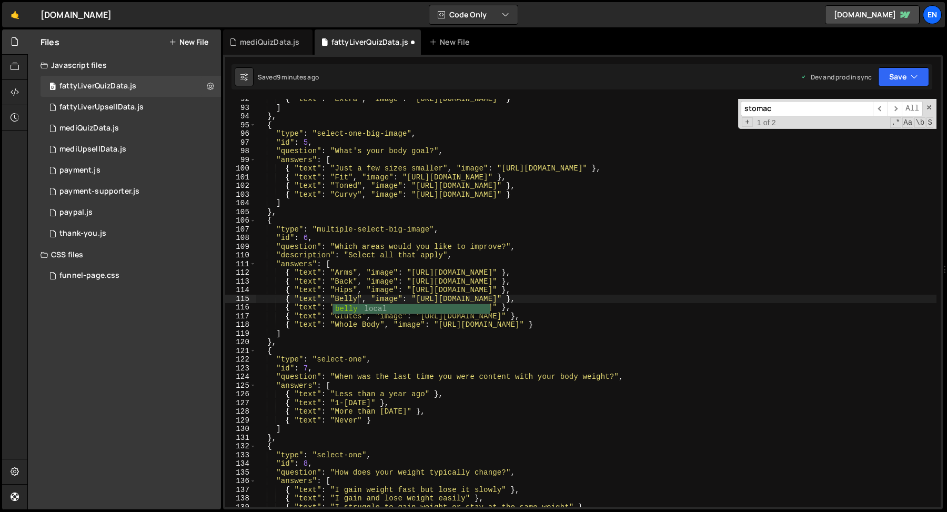
type textarea "},"
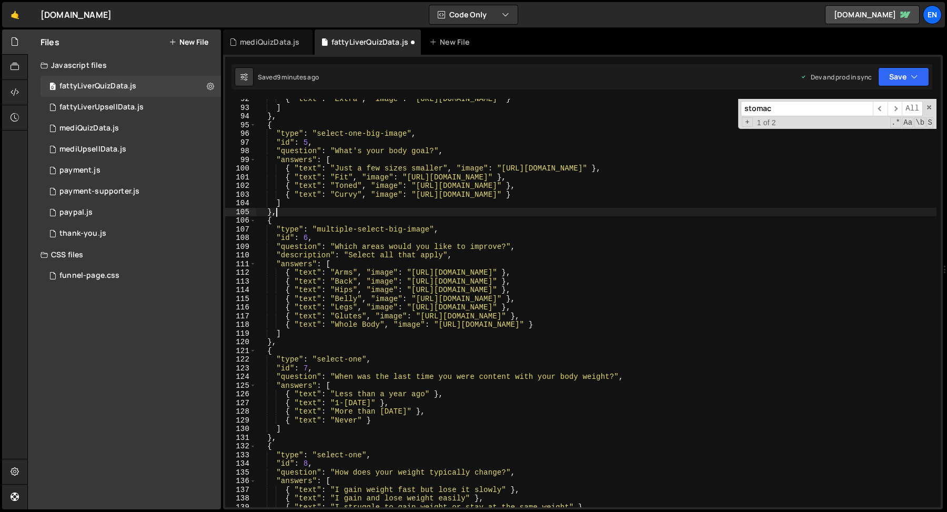
scroll to position [0, 1]
click at [928, 105] on span at bounding box center [929, 107] width 7 height 7
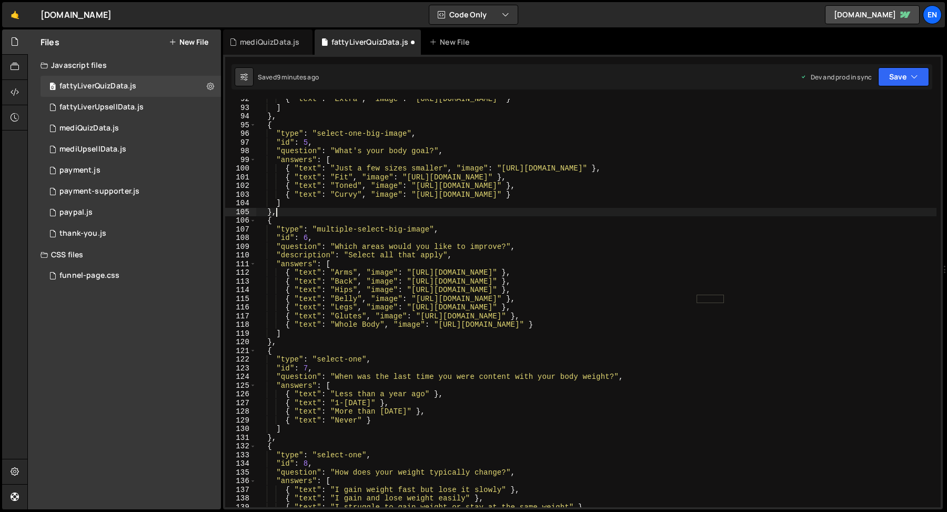
click at [913, 91] on div "}, 92 93 94 95 96 97 98 99 100 101 102 103 104 105 106 107 108 109 110 111 112 …" at bounding box center [583, 282] width 720 height 455
click at [907, 85] on button "Save" at bounding box center [903, 76] width 51 height 19
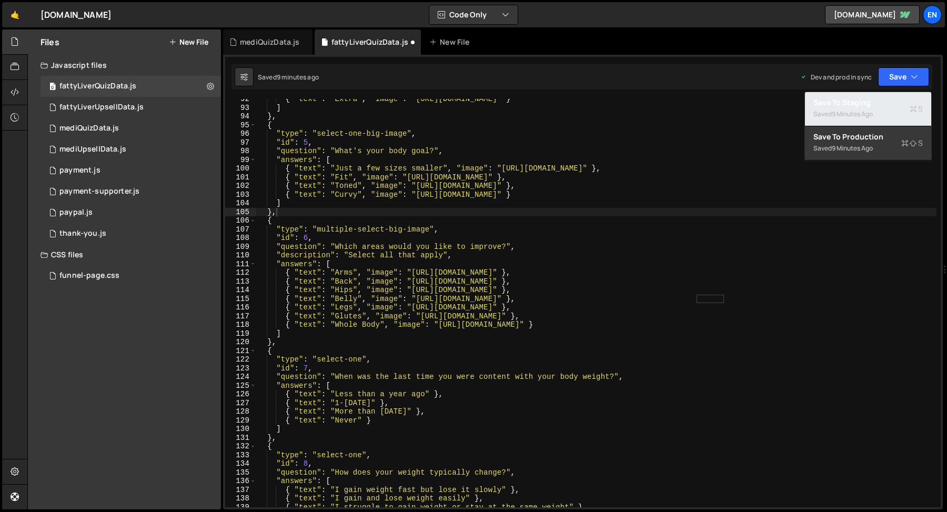
click at [891, 109] on div "Saved 9 minutes ago" at bounding box center [868, 114] width 109 height 13
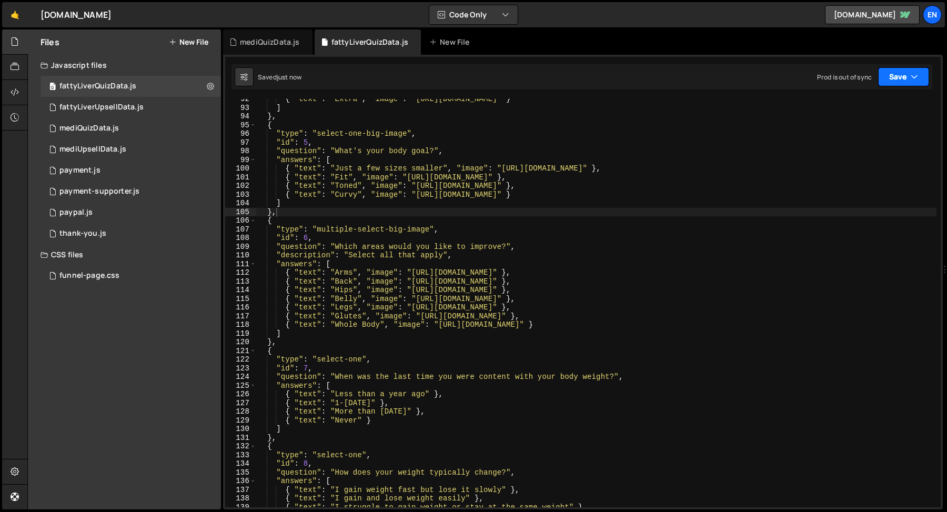
click at [903, 82] on button "Save" at bounding box center [903, 76] width 51 height 19
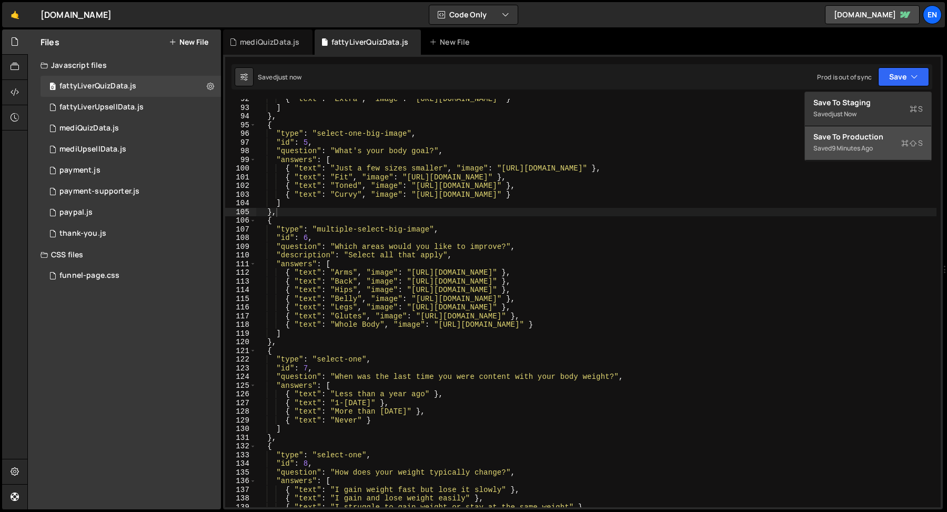
click at [870, 139] on div "Save to Production S" at bounding box center [868, 137] width 109 height 11
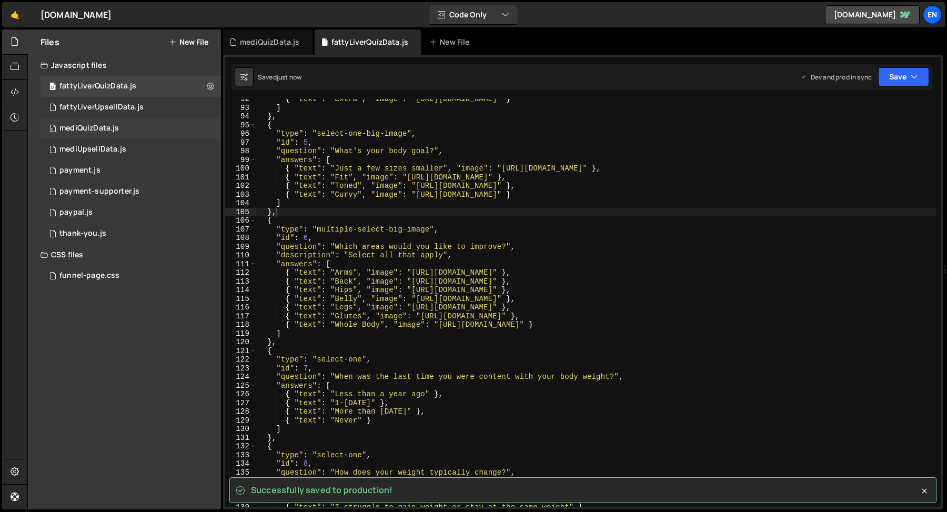
click at [106, 128] on div "mediQuizData.js" at bounding box center [88, 128] width 59 height 9
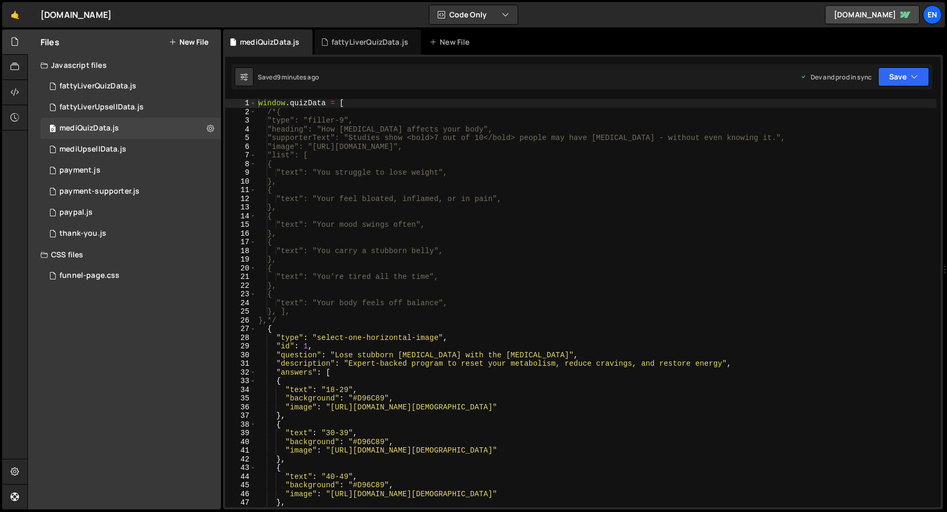
type textarea ""background": "#D96C89","
click at [382, 441] on div "window . quizData = [ /*{ "type": "filler-9", "heading": "How fatty liver affec…" at bounding box center [596, 312] width 681 height 426
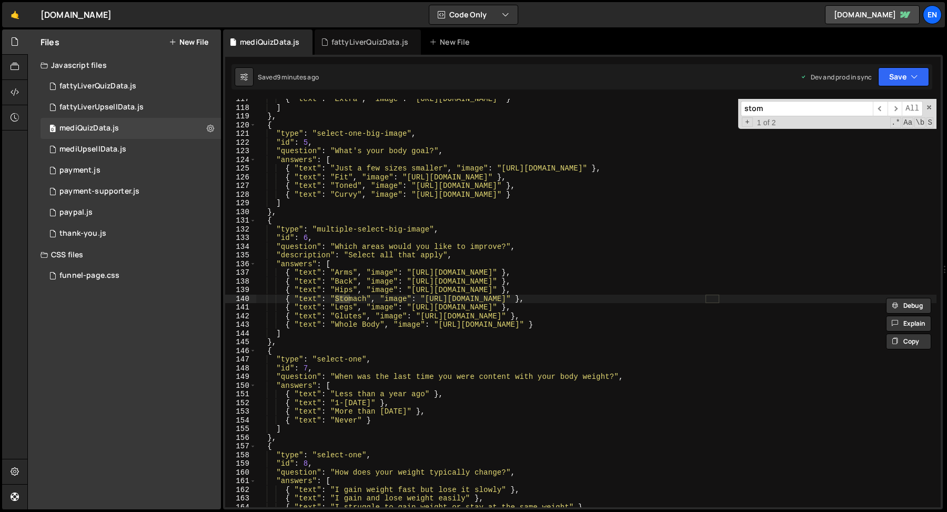
scroll to position [1012, 0]
type input "stomach"
click at [351, 299] on div "{ "text" : "Extra" , "image" : "https://pub-303c508be45e42728ceb54589c714dc9.r2…" at bounding box center [596, 308] width 681 height 426
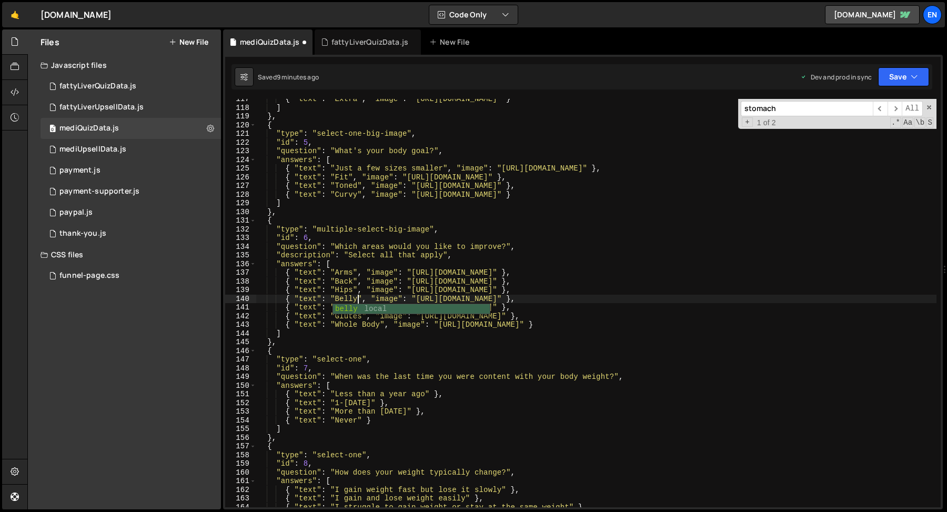
click at [448, 279] on div "{ "text" : "Extra" , "image" : "https://pub-303c508be45e42728ceb54589c714dc9.r2…" at bounding box center [596, 308] width 681 height 426
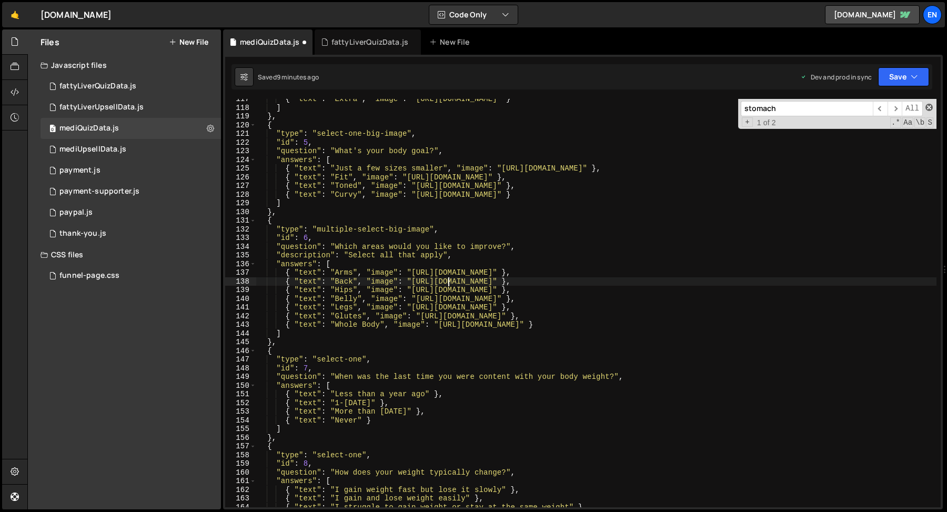
type textarea "{ "text": "Back", "image": "https://pub-303c508be45e42728ceb54589c714dc9.r2.dev…"
click at [929, 107] on span at bounding box center [929, 107] width 7 height 7
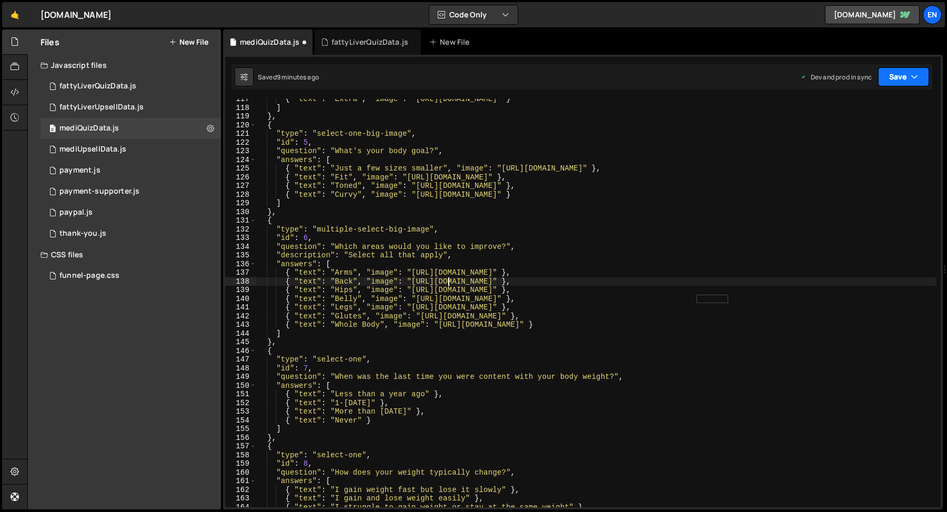
click at [908, 85] on button "Save" at bounding box center [903, 76] width 51 height 19
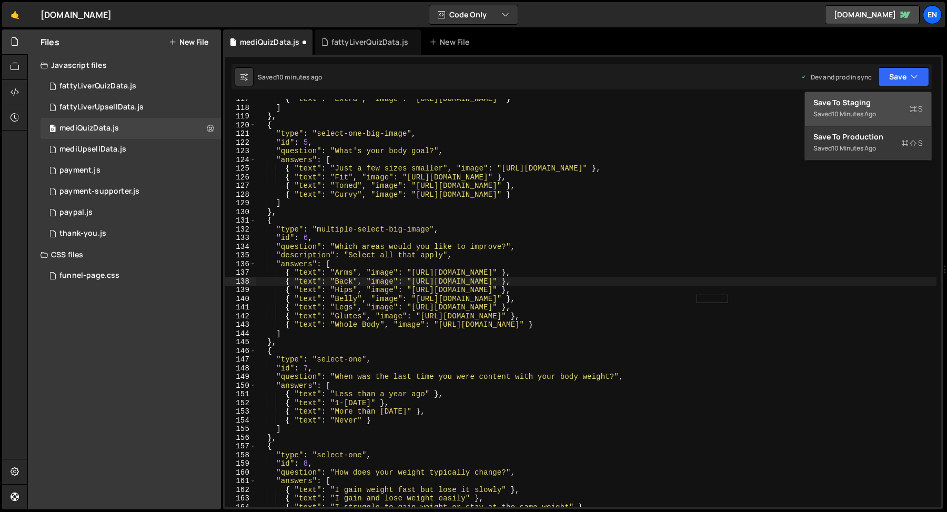
click at [891, 102] on div "Save to Staging S" at bounding box center [868, 102] width 109 height 11
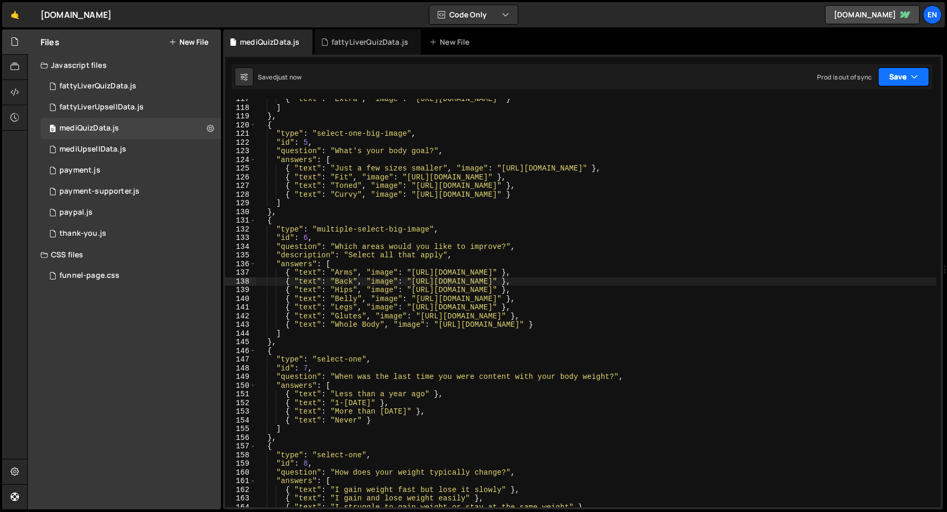
click at [900, 82] on button "Save" at bounding box center [903, 76] width 51 height 19
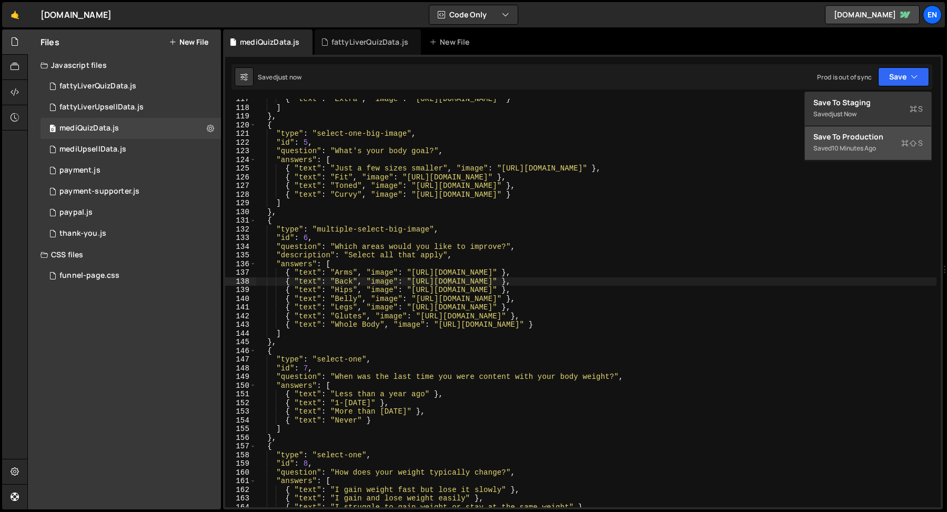
click at [849, 145] on div "10 minutes ago" at bounding box center [854, 148] width 44 height 9
